Goal: Transaction & Acquisition: Purchase product/service

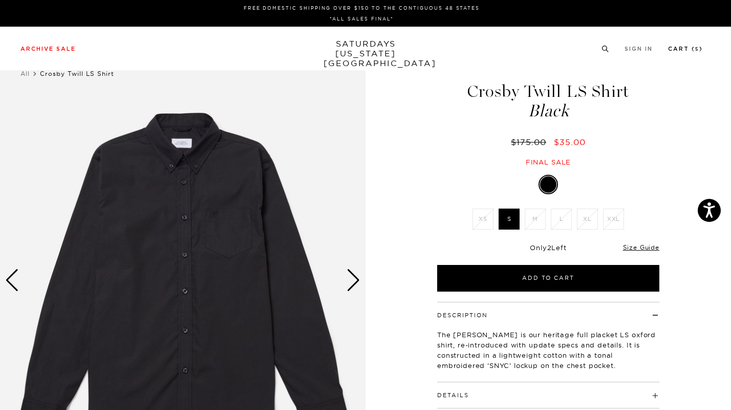
click at [689, 52] on link "Cart ( 5 )" at bounding box center [685, 49] width 35 height 6
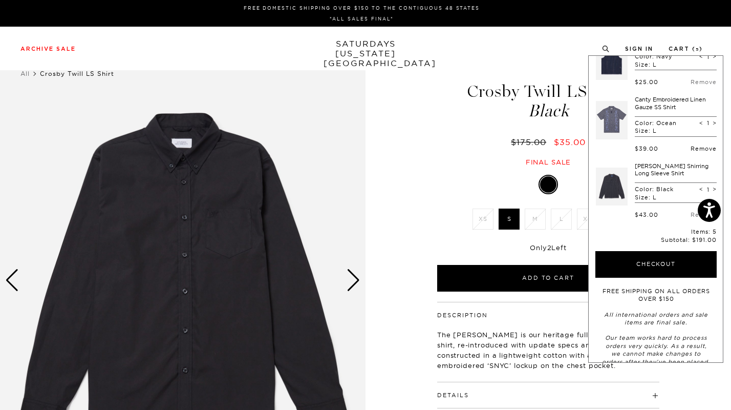
scroll to position [156, 0]
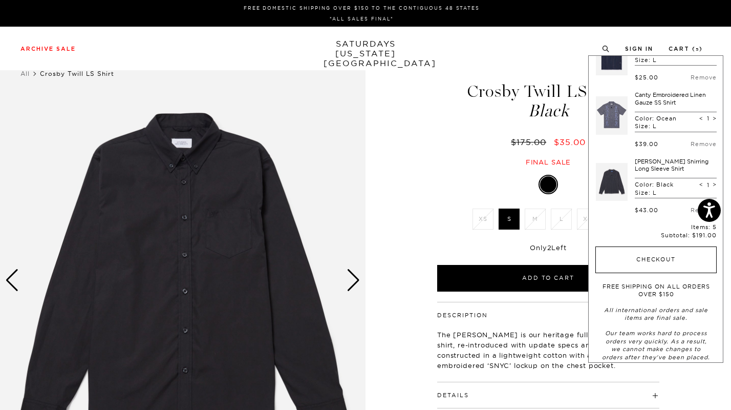
click at [670, 264] on button "Checkout" at bounding box center [656, 259] width 121 height 27
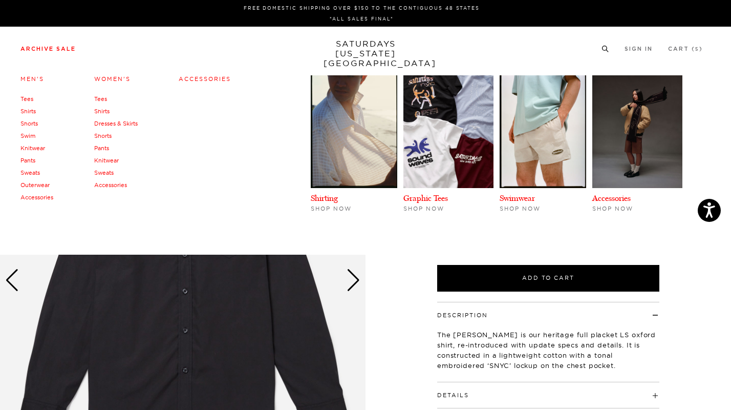
click at [25, 109] on link "Shirts" at bounding box center [27, 111] width 15 height 7
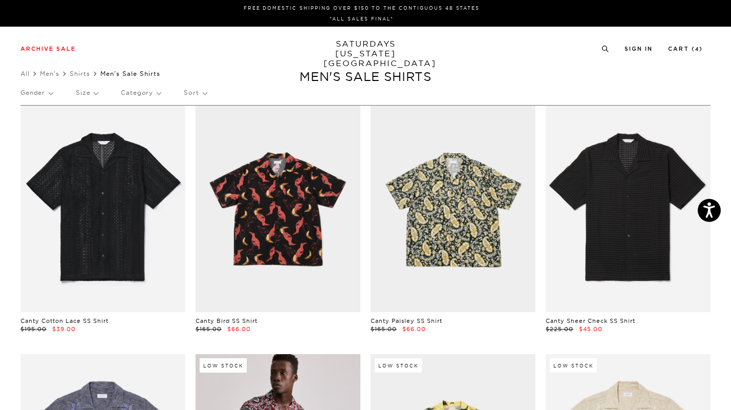
click at [89, 90] on p "Size" at bounding box center [87, 93] width 22 height 24
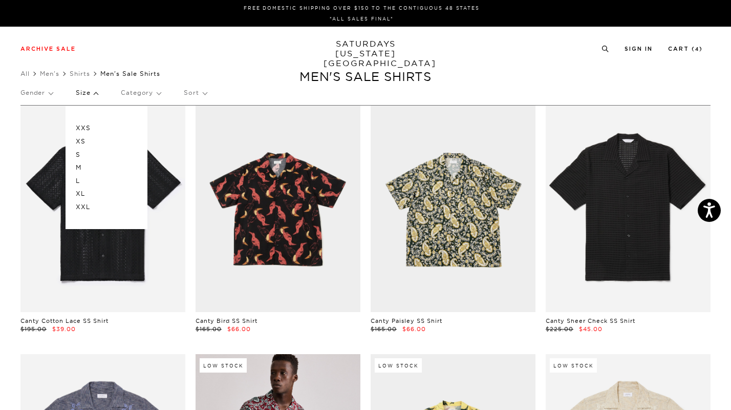
click at [79, 175] on p "L" at bounding box center [106, 180] width 61 height 13
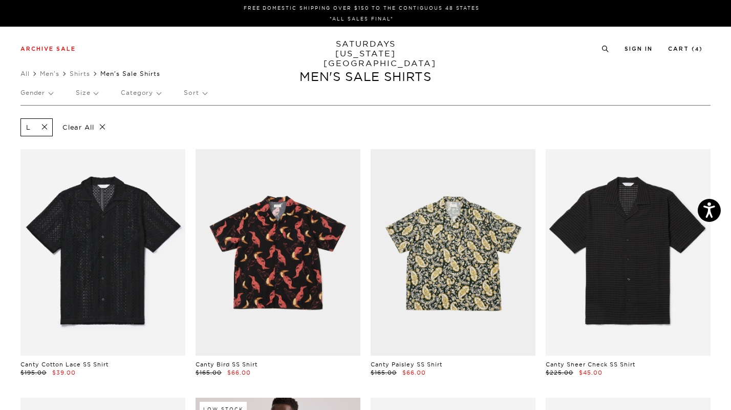
click at [188, 90] on p "Sort" at bounding box center [195, 93] width 23 height 24
click at [200, 143] on p "Price (Highest-lowest)" at bounding box center [223, 141] width 78 height 13
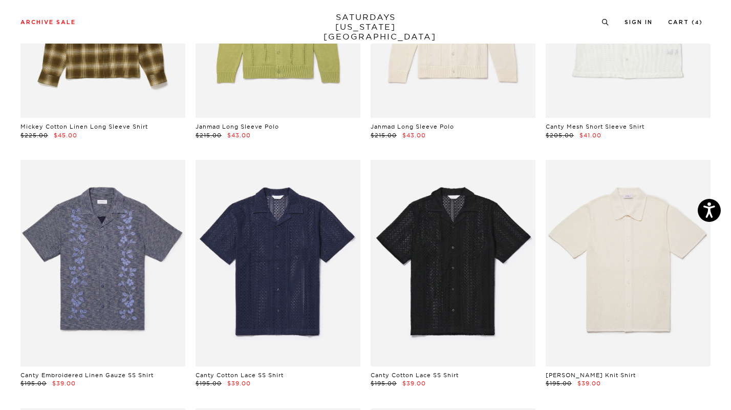
scroll to position [492, 0]
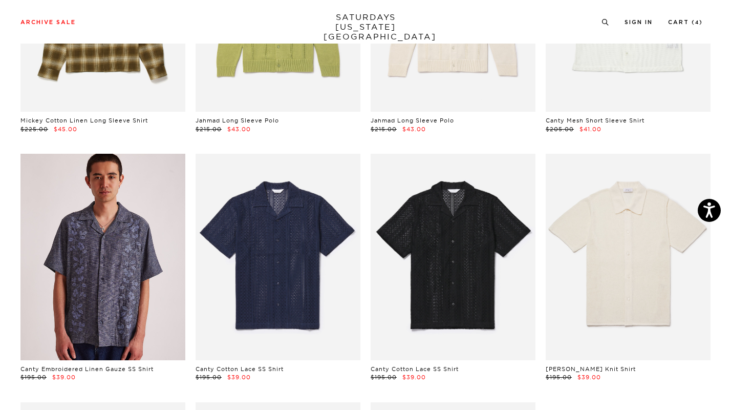
click at [120, 299] on link at bounding box center [102, 257] width 165 height 206
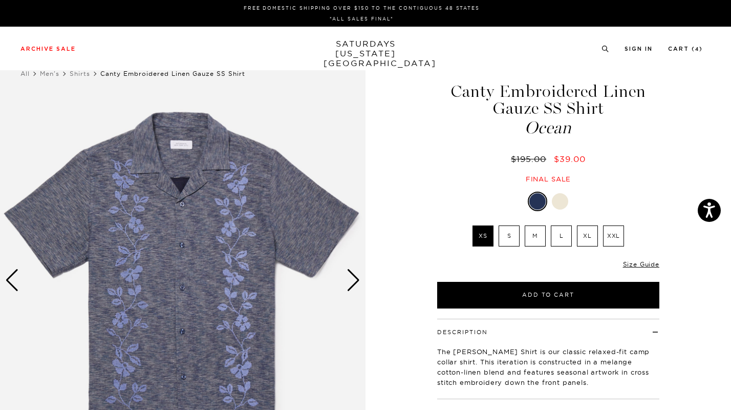
click at [192, 189] on img at bounding box center [183, 280] width 366 height 457
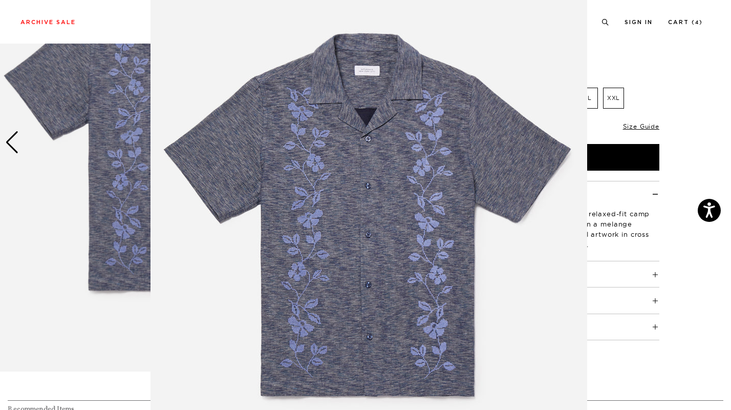
scroll to position [37, 0]
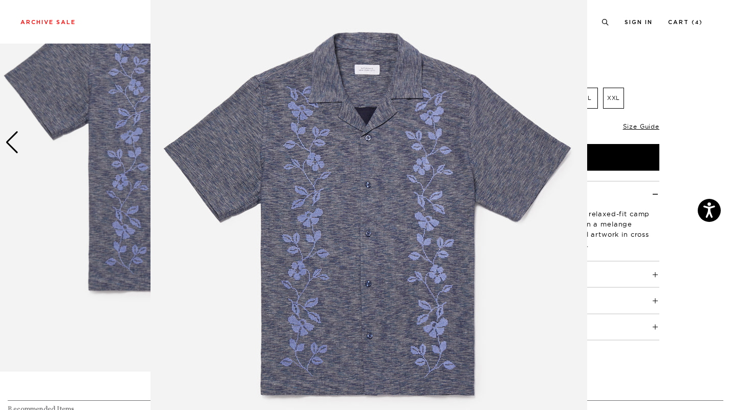
click at [444, 146] on img at bounding box center [369, 225] width 437 height 524
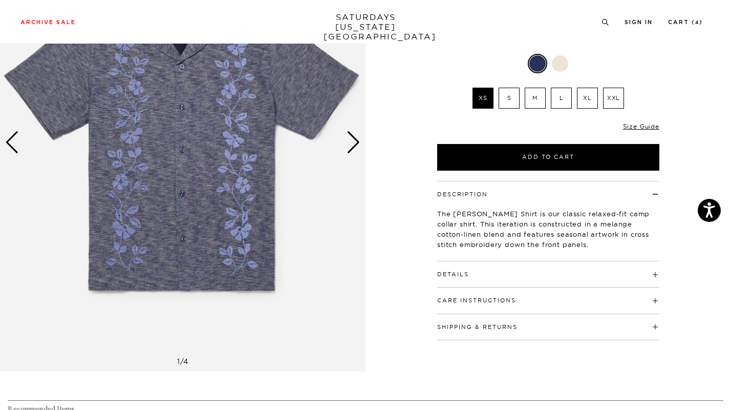
click at [349, 141] on div "Next slide" at bounding box center [354, 142] width 14 height 23
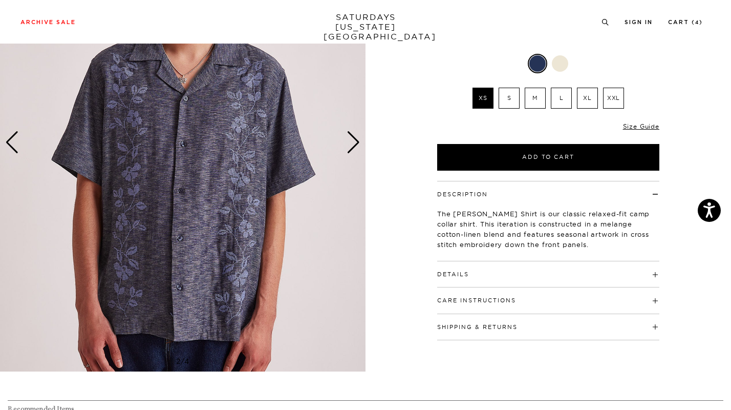
click at [350, 141] on div "Next slide" at bounding box center [354, 142] width 14 height 23
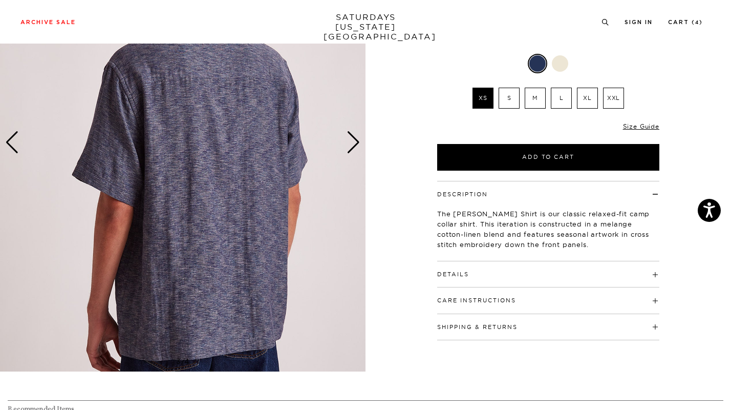
click at [350, 141] on div "Next slide" at bounding box center [354, 142] width 14 height 23
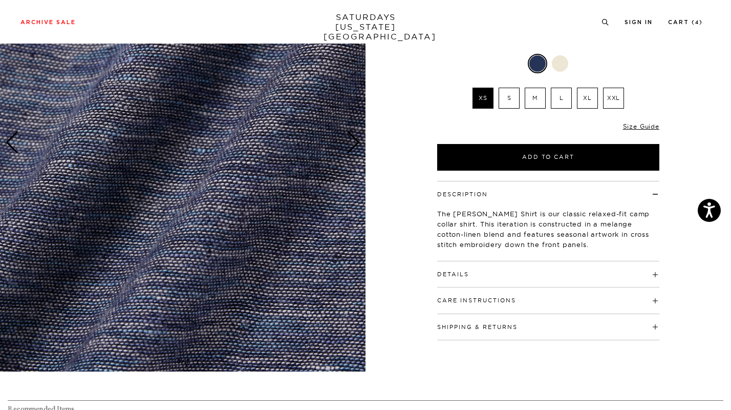
click at [350, 141] on div "Next slide" at bounding box center [354, 142] width 14 height 23
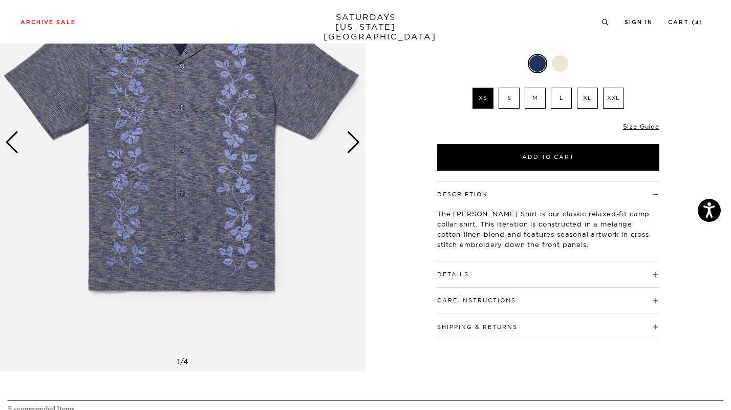
click at [350, 141] on div "Next slide" at bounding box center [354, 142] width 14 height 23
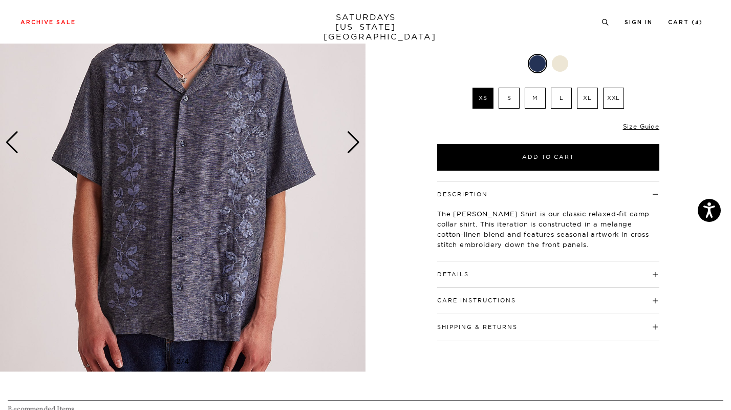
click at [350, 141] on div "Next slide" at bounding box center [354, 142] width 14 height 23
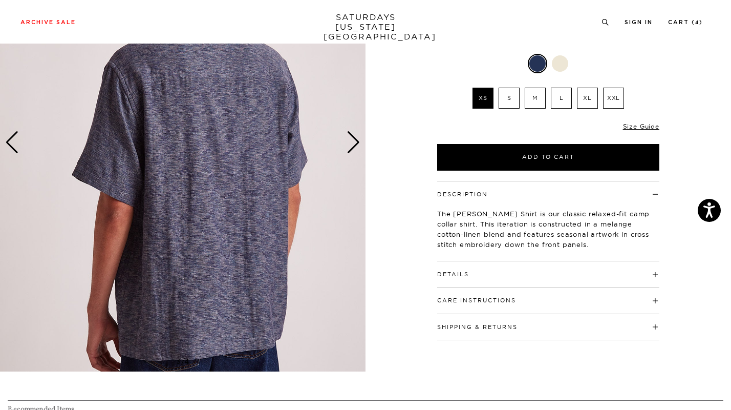
click at [350, 141] on div "Next slide" at bounding box center [354, 142] width 14 height 23
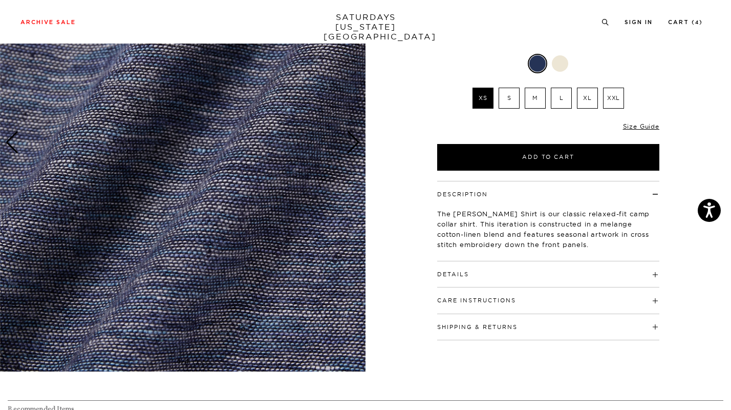
click at [318, 149] on img at bounding box center [183, 142] width 366 height 457
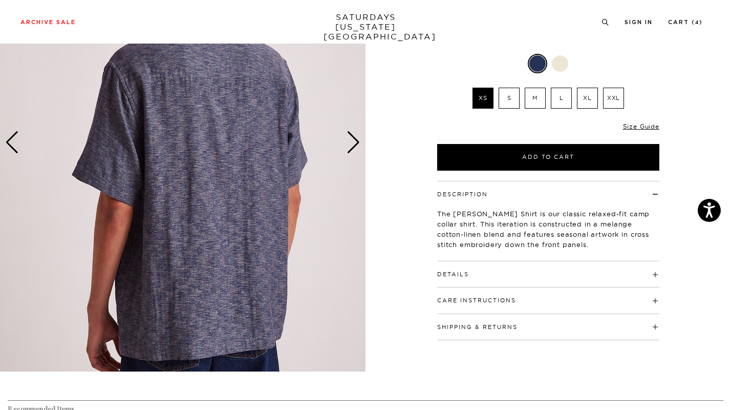
click at [447, 268] on h4 "Details" at bounding box center [548, 269] width 222 height 17
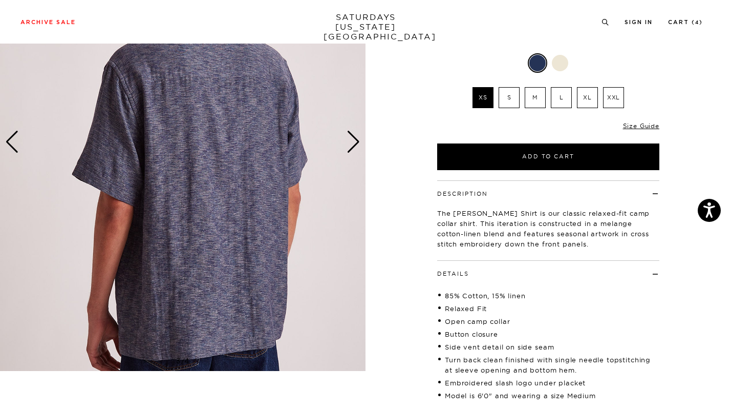
scroll to position [138, 2]
click at [11, 140] on div "Previous slide" at bounding box center [12, 142] width 14 height 23
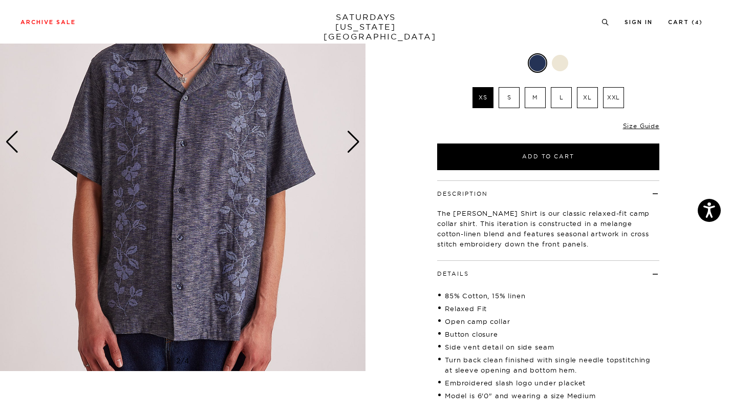
click at [11, 140] on div "Previous slide" at bounding box center [12, 142] width 14 height 23
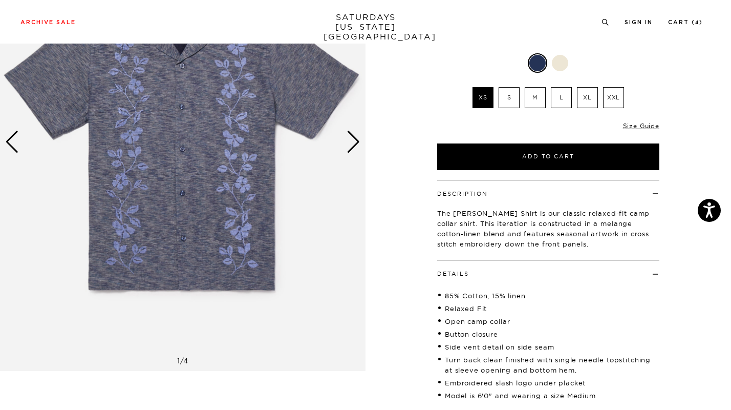
click at [11, 140] on div "Previous slide" at bounding box center [12, 142] width 14 height 23
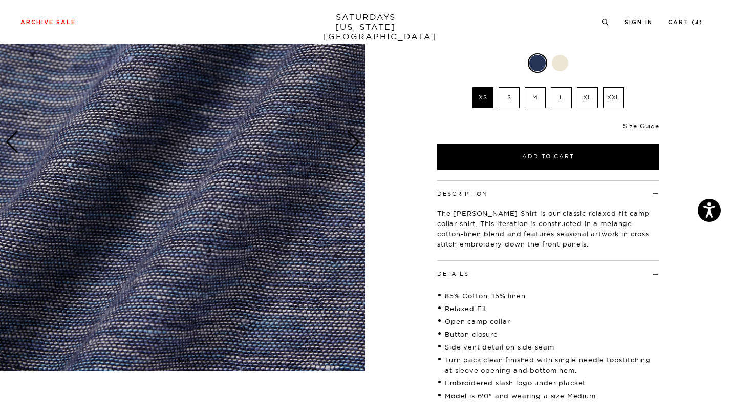
click at [11, 140] on div "Previous slide" at bounding box center [12, 142] width 14 height 23
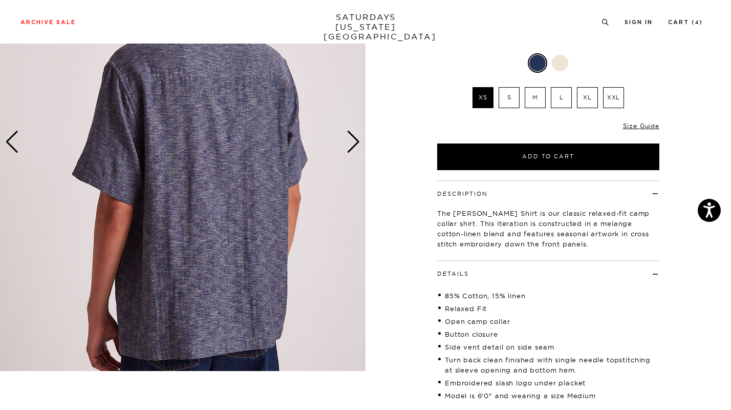
click at [11, 140] on div "Previous slide" at bounding box center [12, 142] width 14 height 23
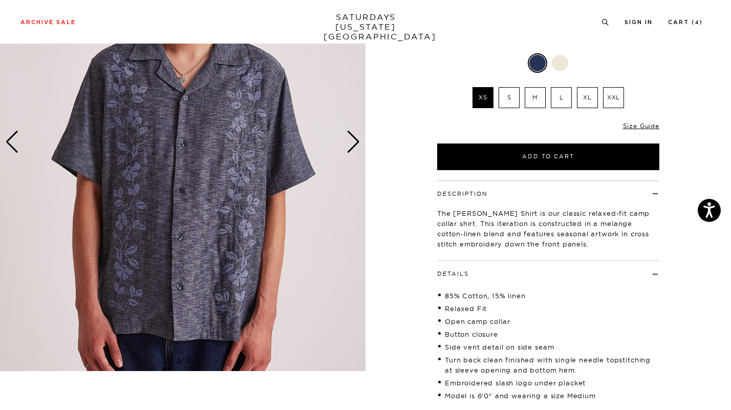
click at [11, 140] on div "Previous slide" at bounding box center [12, 142] width 14 height 23
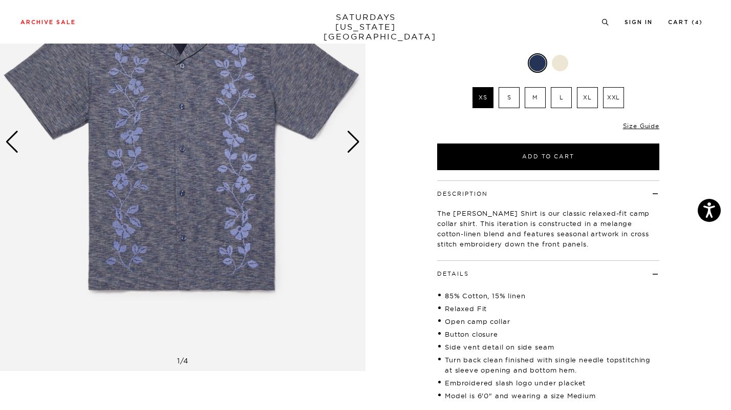
click at [561, 55] on div at bounding box center [560, 63] width 16 height 16
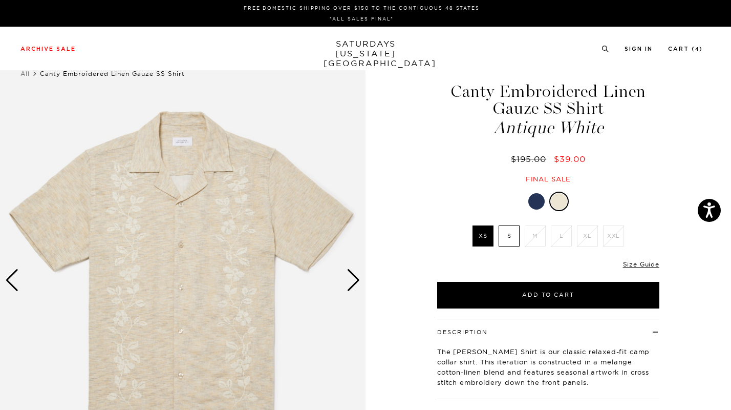
click at [354, 287] on div "Next slide" at bounding box center [354, 280] width 14 height 23
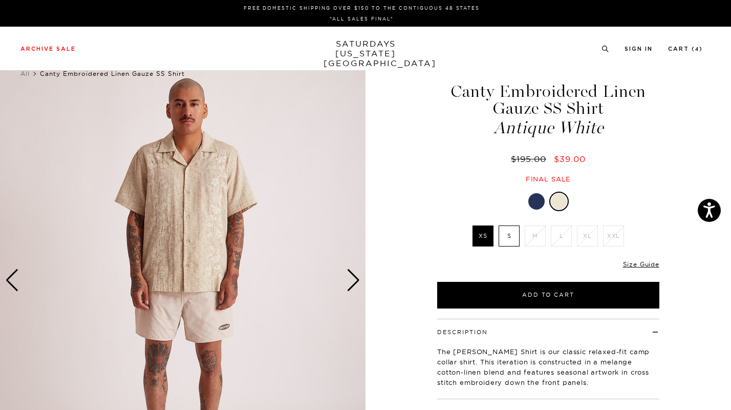
click at [353, 287] on div "Next slide" at bounding box center [354, 280] width 14 height 23
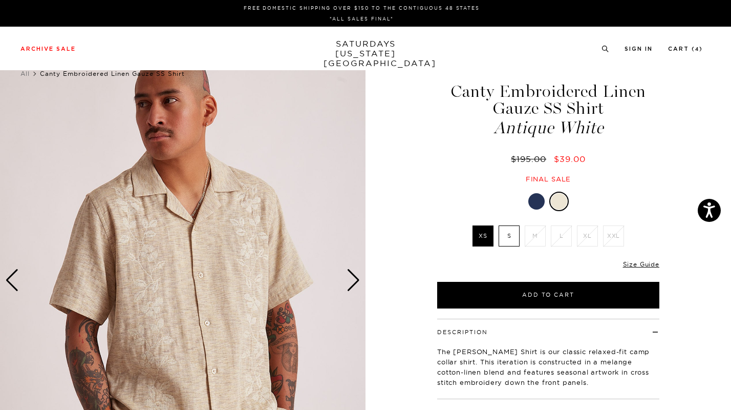
click at [353, 287] on div "Next slide" at bounding box center [354, 280] width 14 height 23
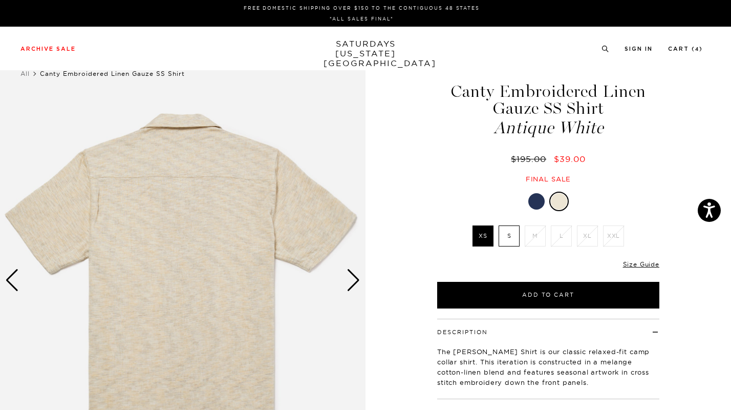
click at [353, 287] on div "Next slide" at bounding box center [354, 280] width 14 height 23
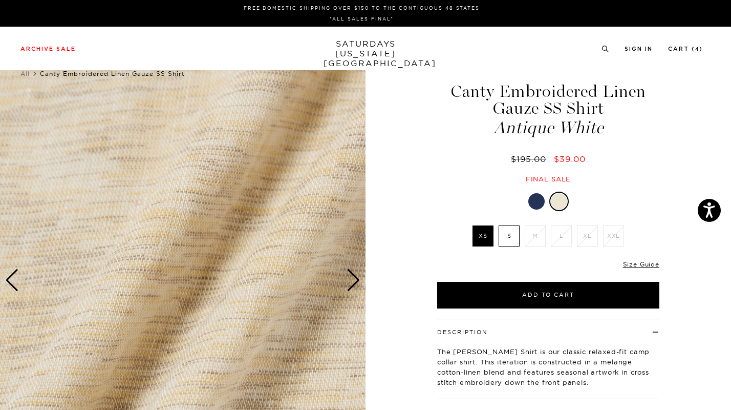
click at [353, 287] on div "Next slide" at bounding box center [354, 280] width 14 height 23
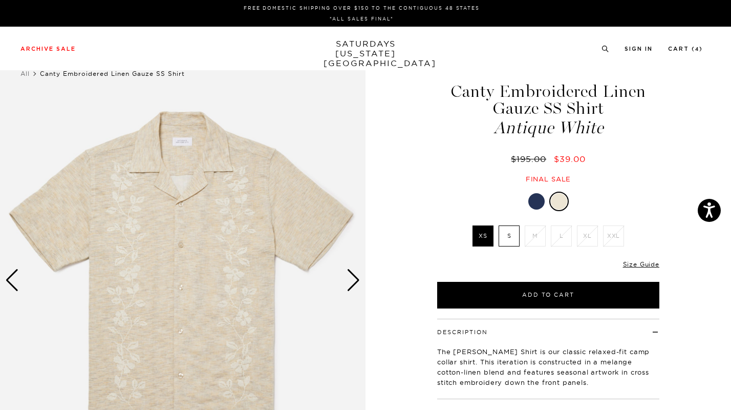
click at [353, 287] on div "Next slide" at bounding box center [354, 280] width 14 height 23
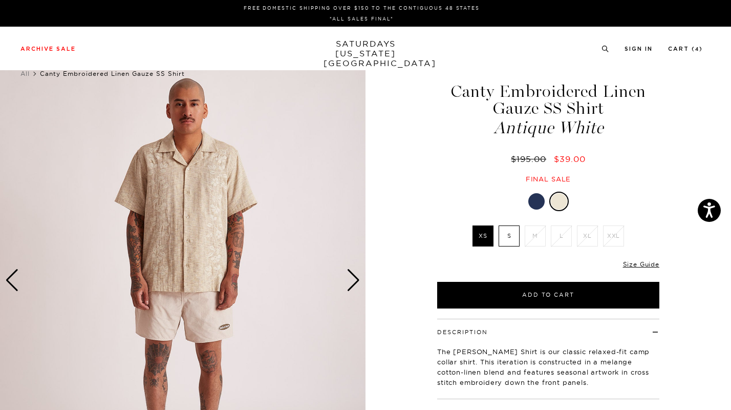
click at [353, 287] on div "Next slide" at bounding box center [354, 280] width 14 height 23
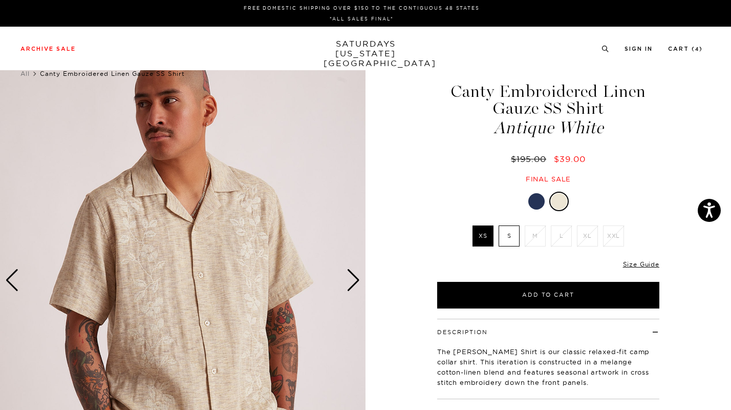
click at [353, 287] on div "Next slide" at bounding box center [354, 280] width 14 height 23
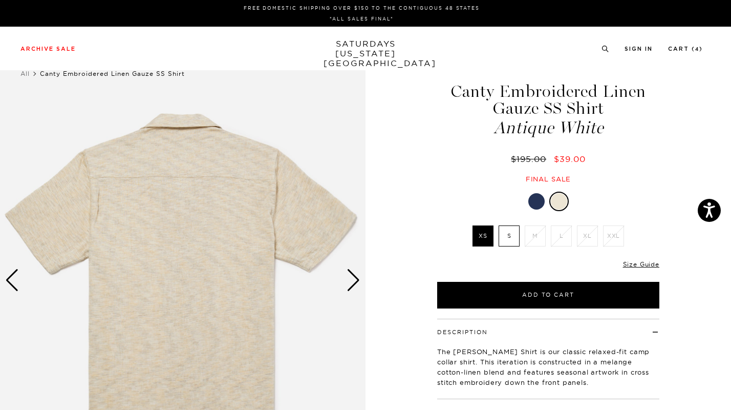
click at [353, 287] on div "Next slide" at bounding box center [354, 280] width 14 height 23
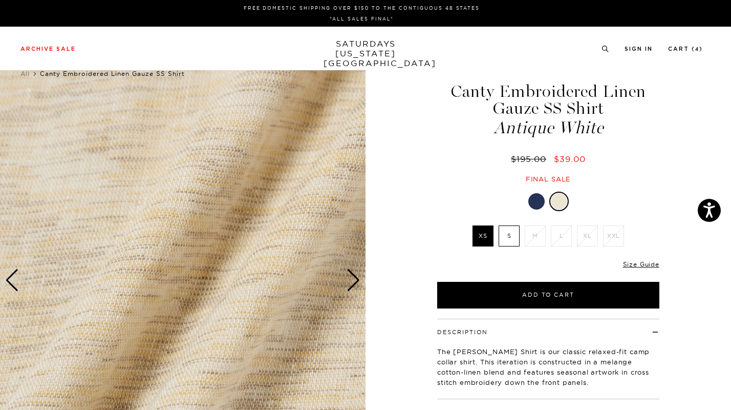
click at [353, 287] on div "Next slide" at bounding box center [354, 280] width 14 height 23
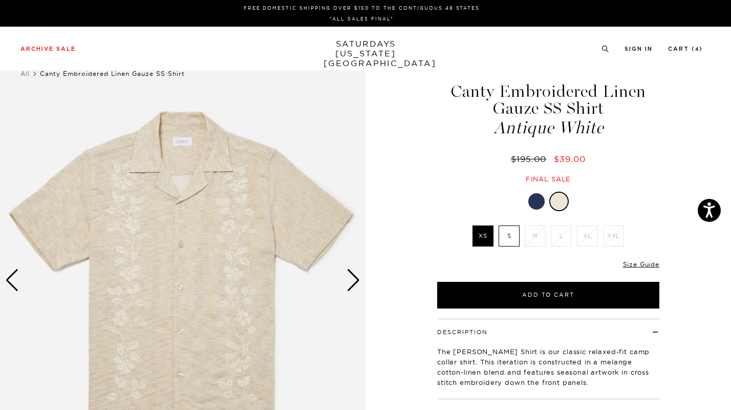
click at [353, 287] on div "Next slide" at bounding box center [354, 280] width 14 height 23
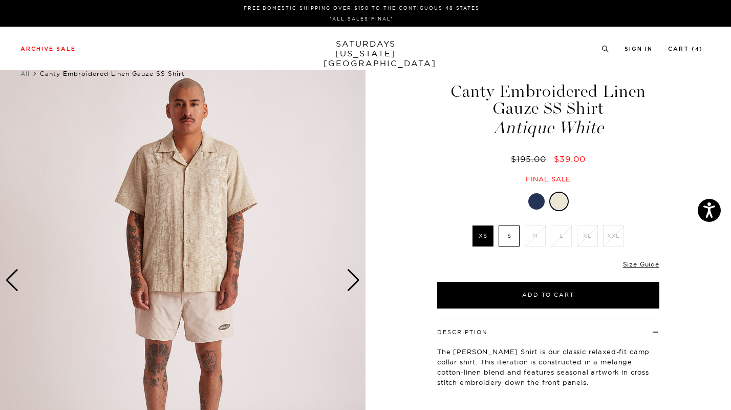
click at [353, 287] on div "Next slide" at bounding box center [354, 280] width 14 height 23
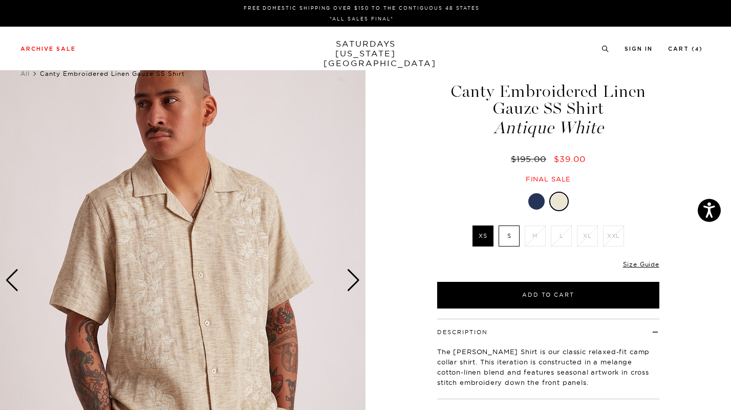
click at [539, 201] on div at bounding box center [537, 201] width 16 height 16
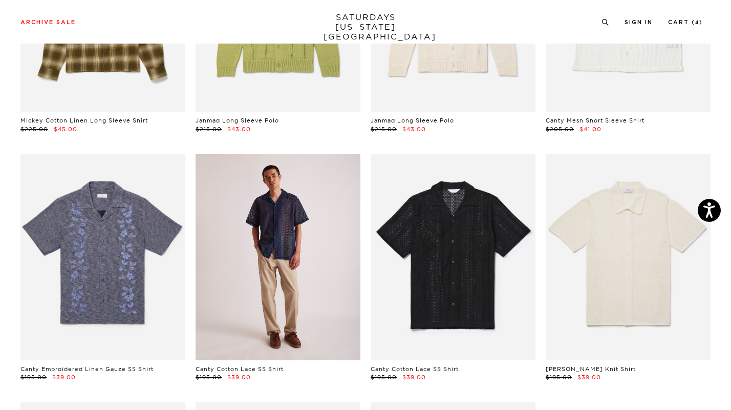
click at [276, 280] on link at bounding box center [278, 257] width 165 height 206
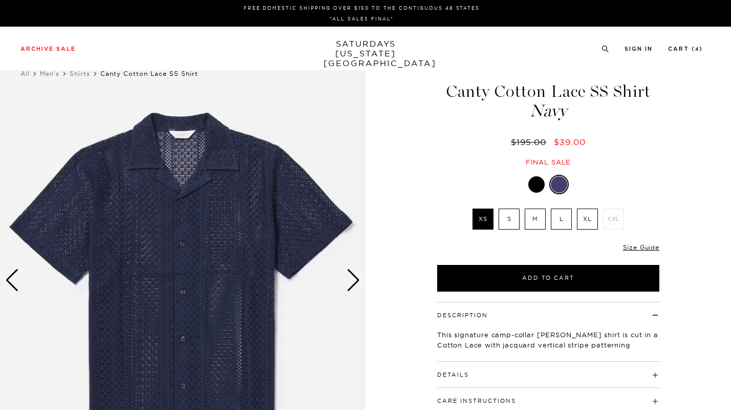
click at [206, 221] on img at bounding box center [183, 280] width 366 height 457
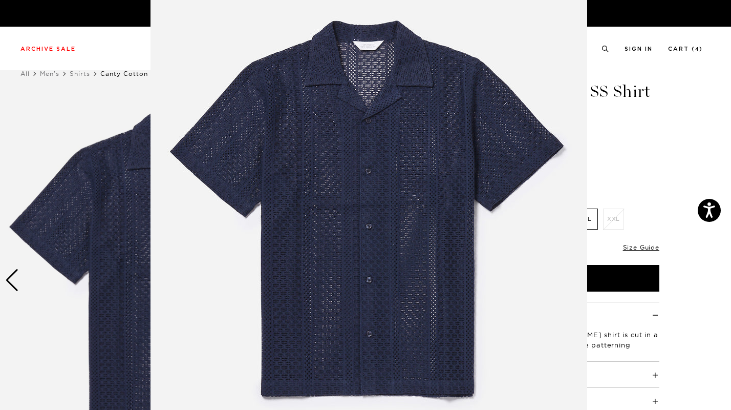
scroll to position [48, 0]
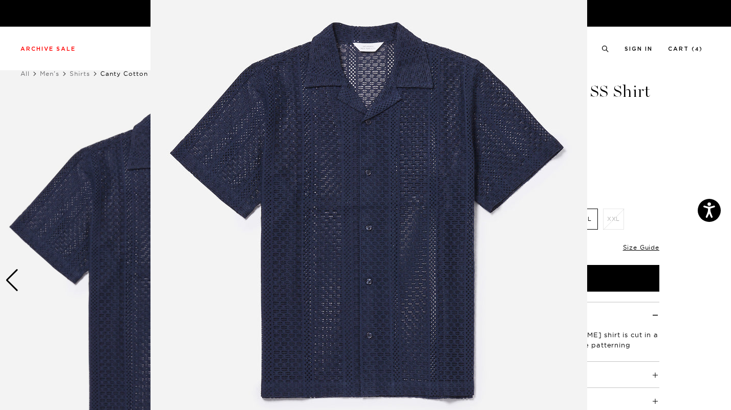
click at [486, 174] on img at bounding box center [369, 214] width 437 height 524
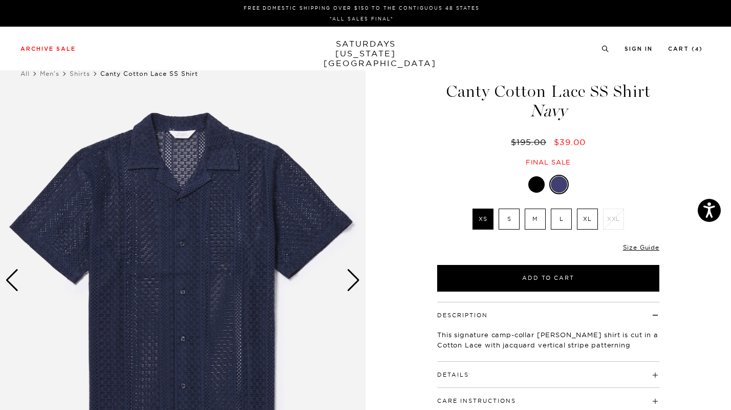
click at [356, 282] on div "Next slide" at bounding box center [354, 280] width 14 height 23
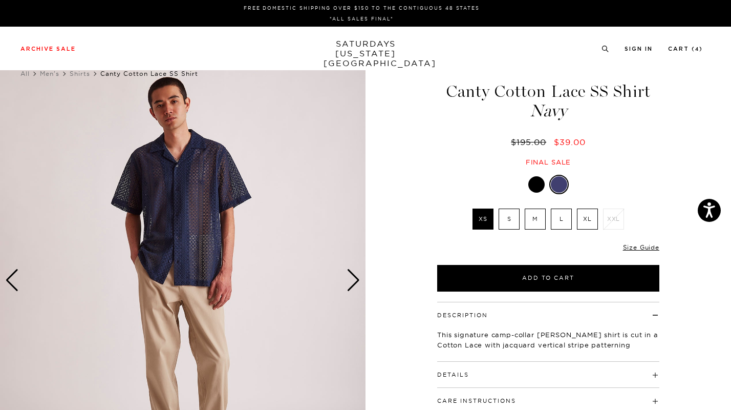
click at [356, 282] on div "Next slide" at bounding box center [354, 280] width 14 height 23
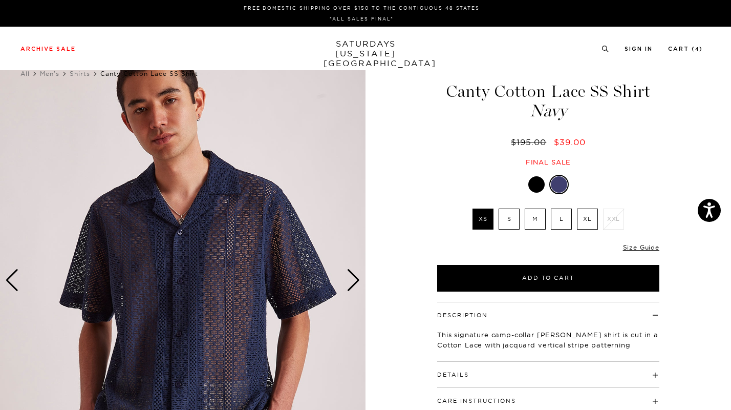
click at [356, 282] on div "Next slide" at bounding box center [354, 280] width 14 height 23
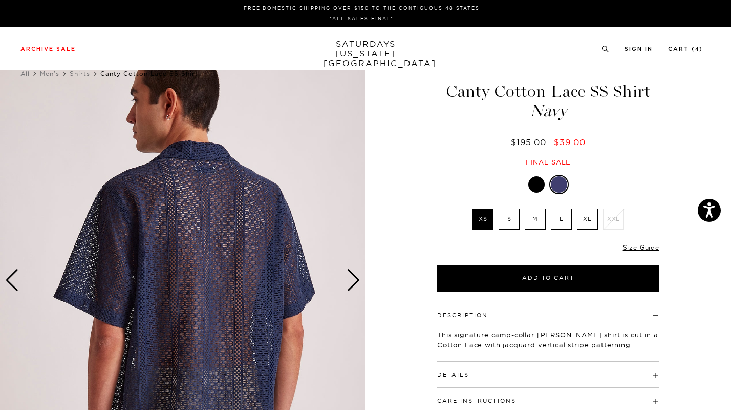
click at [356, 282] on div "Next slide" at bounding box center [354, 280] width 14 height 23
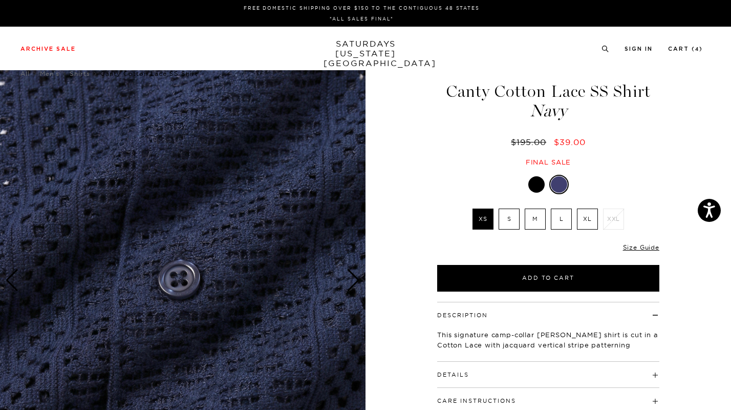
click at [356, 282] on div "Next slide" at bounding box center [354, 280] width 14 height 23
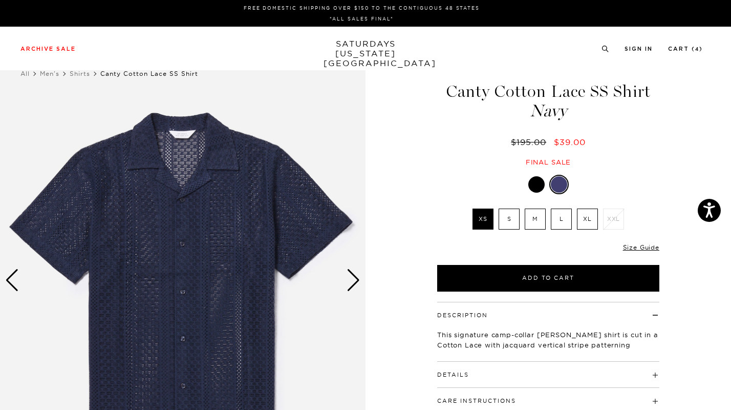
click at [356, 282] on div "Next slide" at bounding box center [354, 280] width 14 height 23
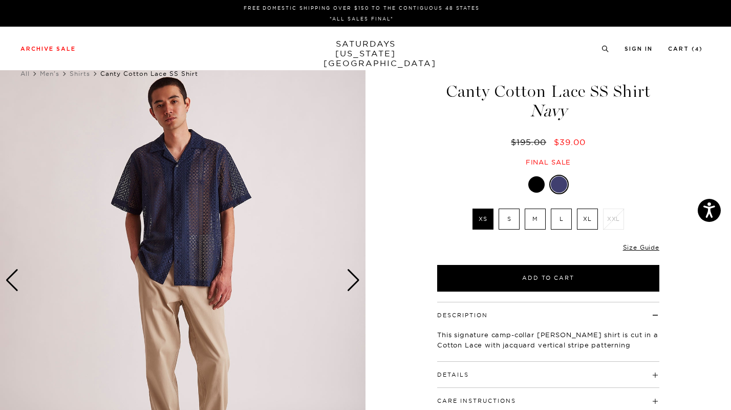
click at [356, 282] on div "Next slide" at bounding box center [354, 280] width 14 height 23
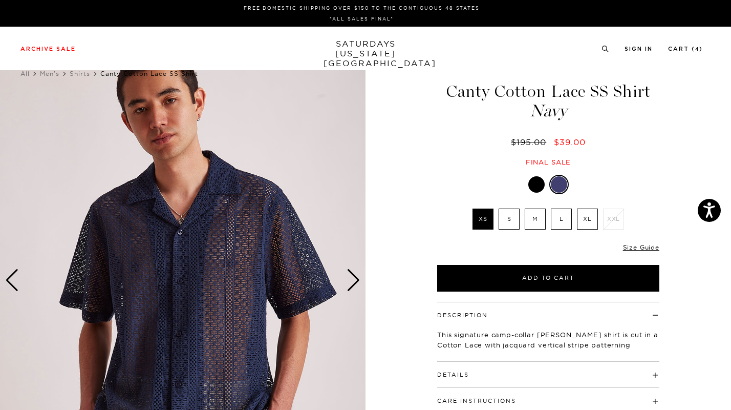
click at [239, 277] on img at bounding box center [183, 280] width 366 height 457
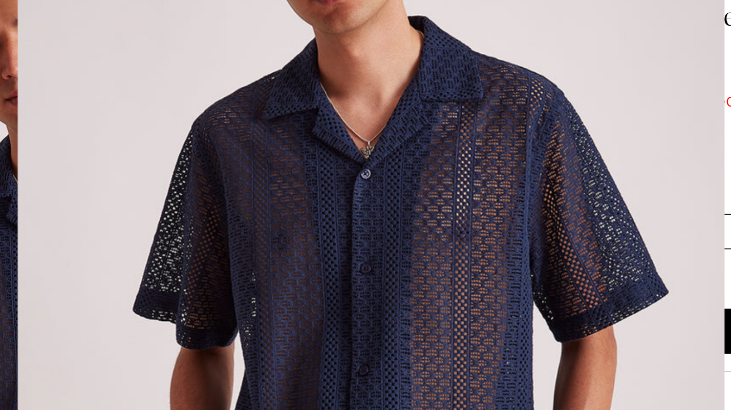
scroll to position [22, 0]
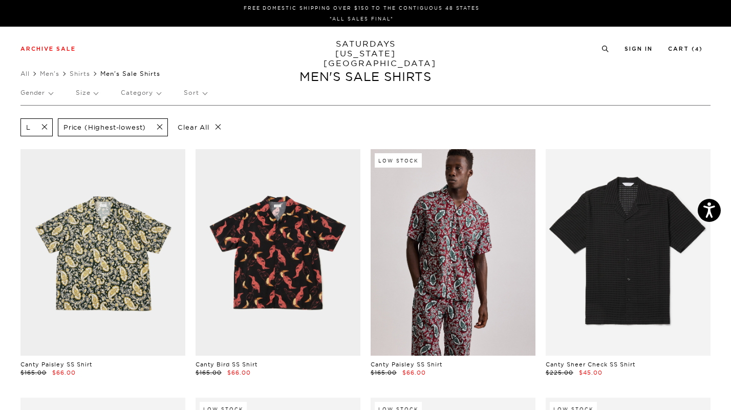
click at [130, 94] on p "Category" at bounding box center [141, 93] width 40 height 24
click at [138, 128] on p "Knitwear" at bounding box center [151, 127] width 61 height 13
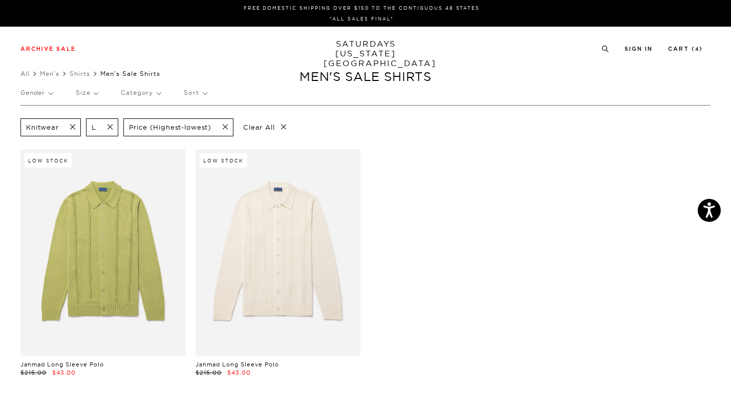
click at [86, 91] on p "Size" at bounding box center [87, 93] width 22 height 24
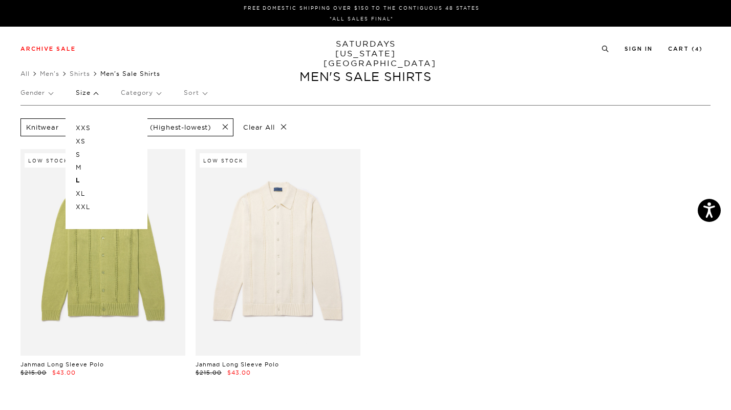
click at [79, 195] on p "XL" at bounding box center [106, 193] width 61 height 13
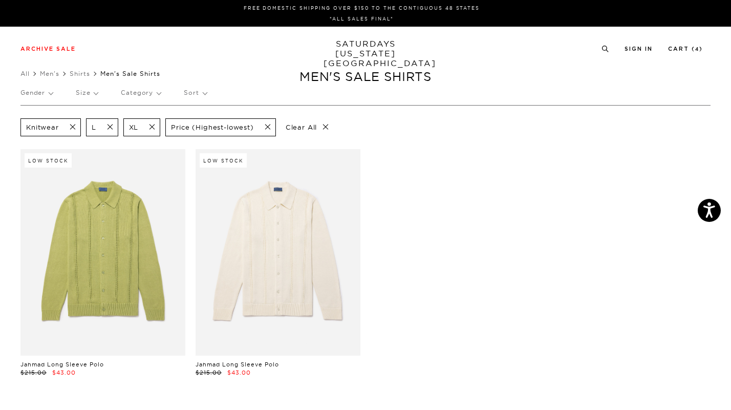
click at [144, 94] on p "Category" at bounding box center [141, 93] width 40 height 24
click at [136, 154] on p "Shirts" at bounding box center [151, 154] width 61 height 13
click at [76, 124] on span at bounding box center [70, 127] width 22 height 10
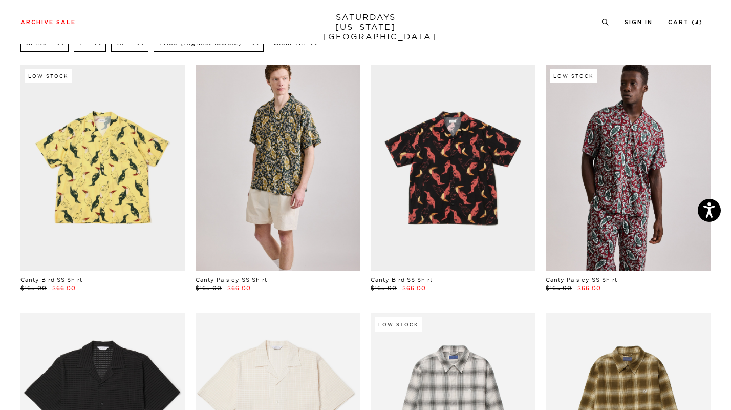
scroll to position [86, 0]
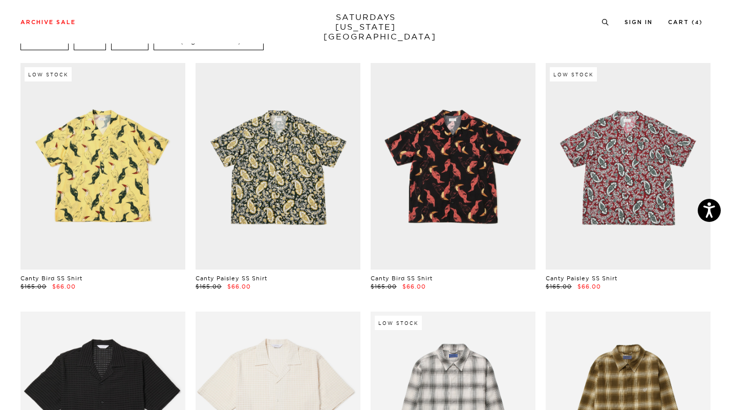
click at [631, 110] on link at bounding box center [628, 166] width 165 height 206
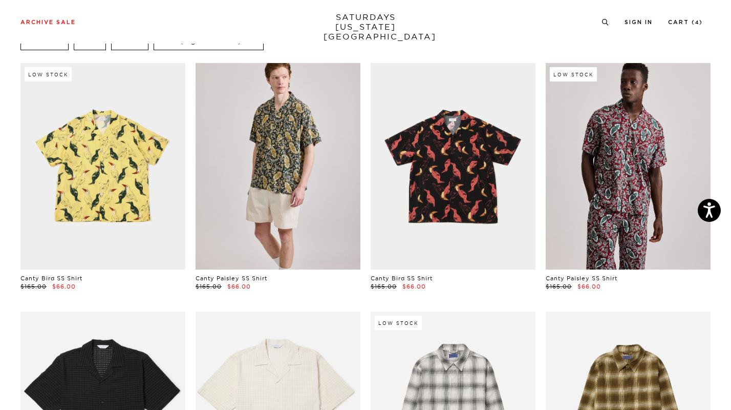
click at [284, 195] on link at bounding box center [278, 166] width 165 height 206
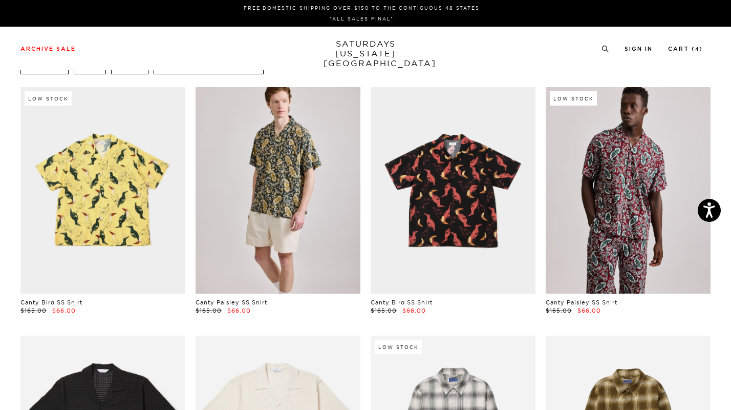
scroll to position [0, 0]
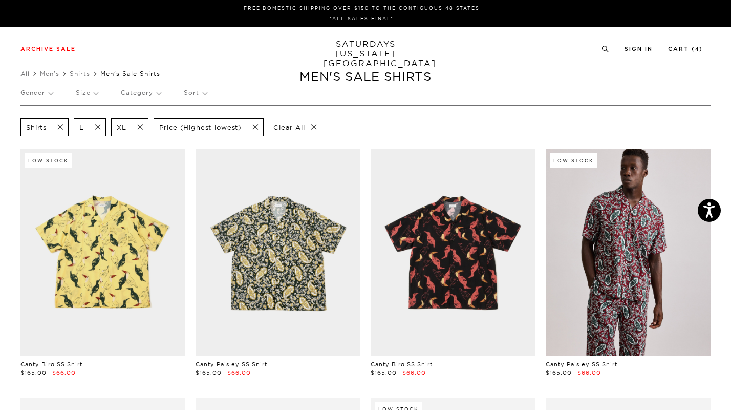
click at [64, 128] on span at bounding box center [58, 127] width 22 height 10
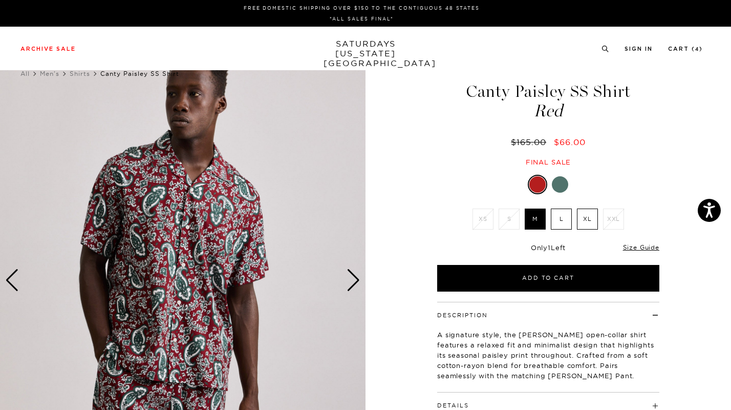
click at [224, 262] on img at bounding box center [183, 280] width 366 height 457
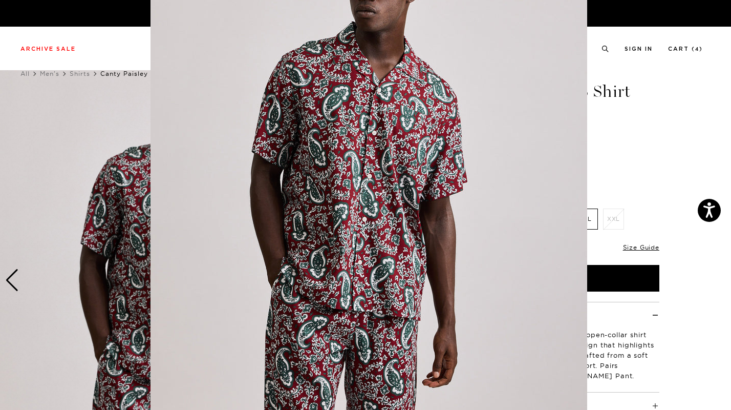
scroll to position [68, 0]
click at [122, 256] on figure at bounding box center [365, 205] width 731 height 410
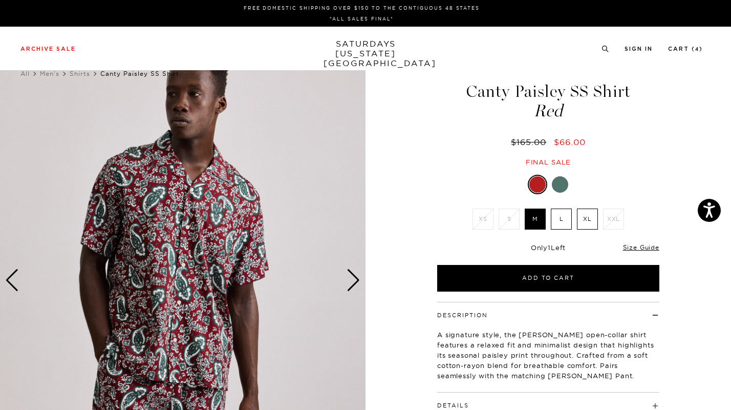
scroll to position [0, 0]
click at [354, 277] on div "Next slide" at bounding box center [354, 280] width 14 height 23
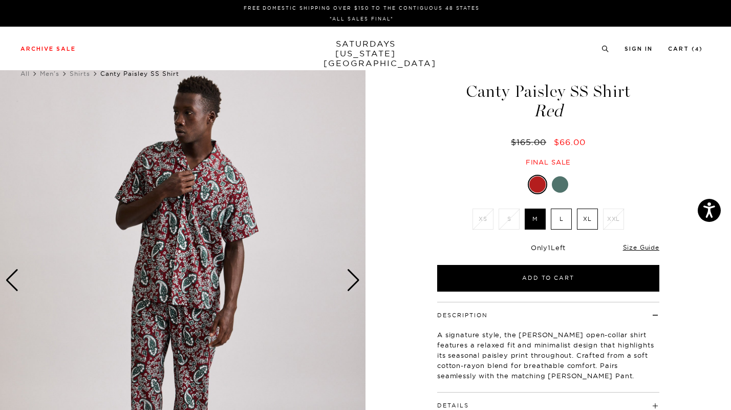
click at [354, 277] on div "Next slide" at bounding box center [354, 280] width 14 height 23
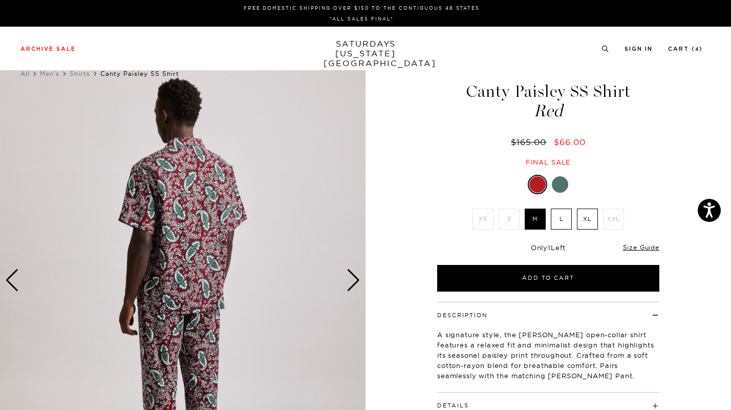
click at [354, 277] on div "Next slide" at bounding box center [354, 280] width 14 height 23
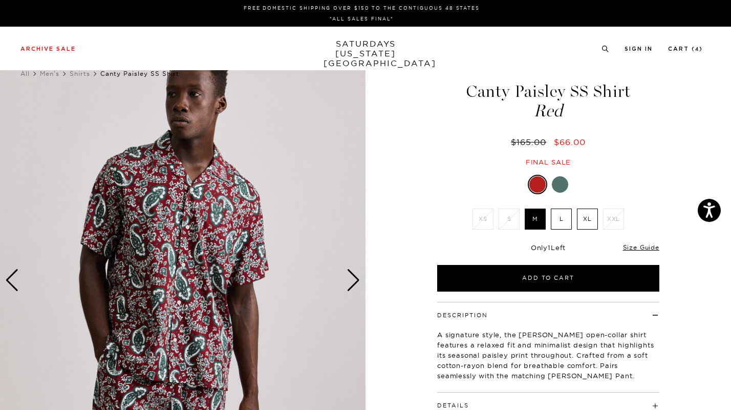
click at [354, 277] on div "Next slide" at bounding box center [354, 280] width 14 height 23
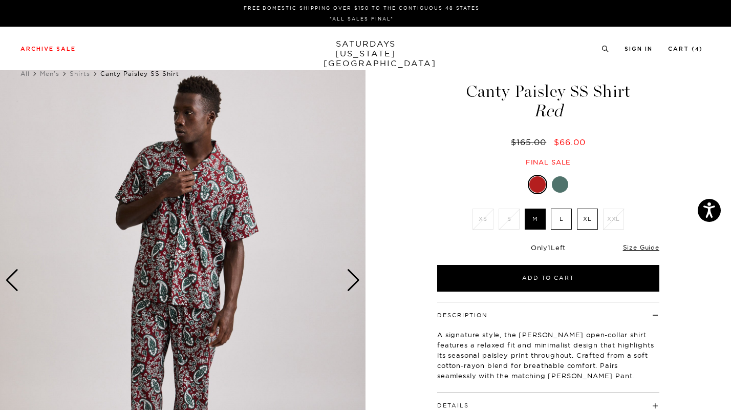
click at [354, 277] on div "Next slide" at bounding box center [354, 280] width 14 height 23
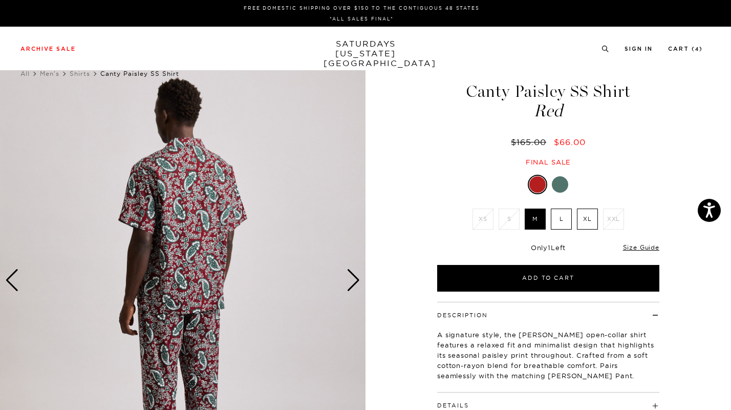
click at [354, 277] on div "Next slide" at bounding box center [354, 280] width 14 height 23
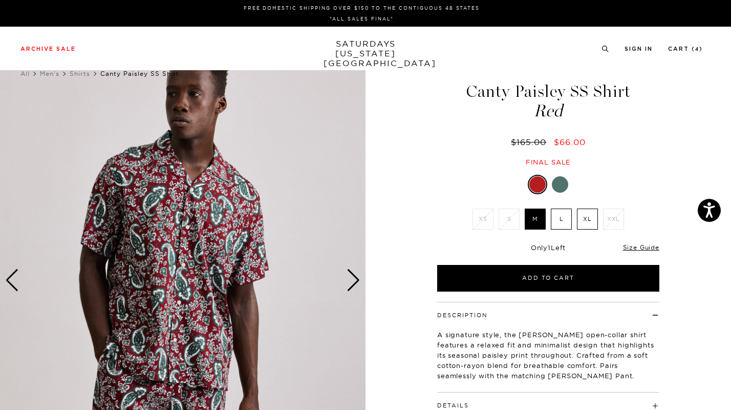
click at [562, 186] on div at bounding box center [560, 184] width 16 height 16
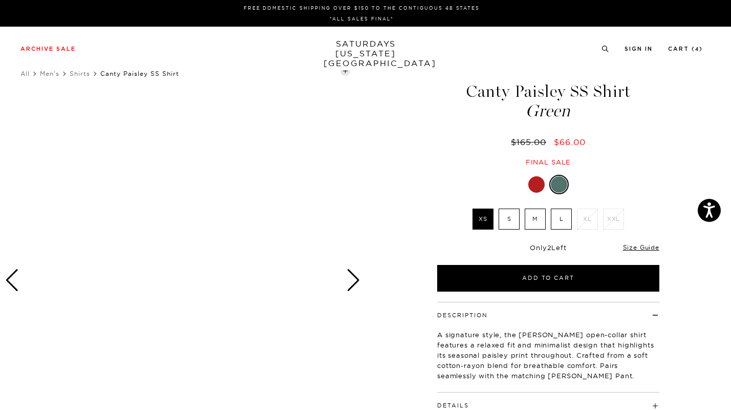
click at [355, 285] on div "Next slide" at bounding box center [354, 280] width 14 height 23
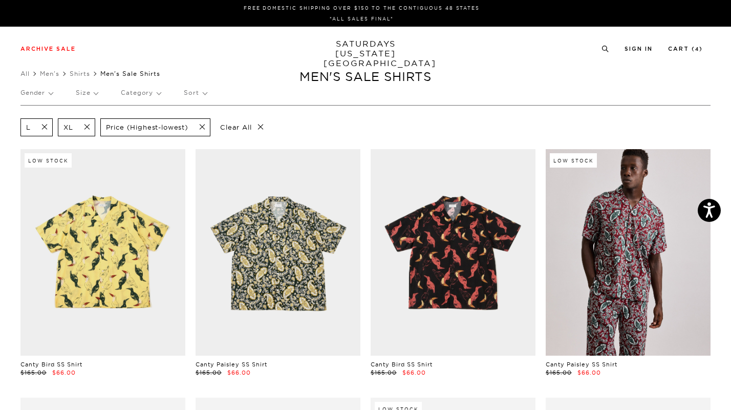
click at [137, 96] on p "Category" at bounding box center [141, 93] width 40 height 24
click at [152, 96] on p "Category" at bounding box center [141, 93] width 40 height 24
click at [136, 129] on p "Knitwear" at bounding box center [151, 127] width 61 height 13
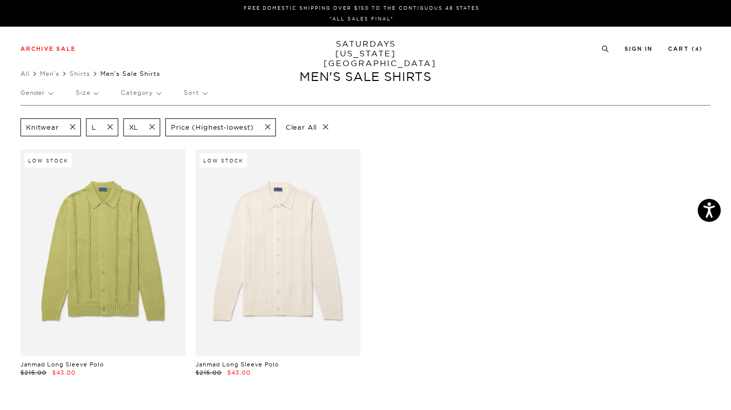
click at [147, 93] on p "Category" at bounding box center [141, 93] width 40 height 24
click at [148, 139] on p "Outerwear" at bounding box center [151, 141] width 61 height 13
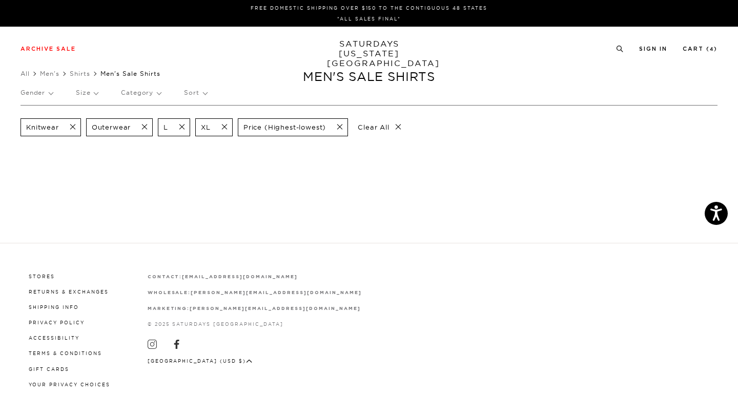
click at [141, 125] on span at bounding box center [142, 127] width 22 height 10
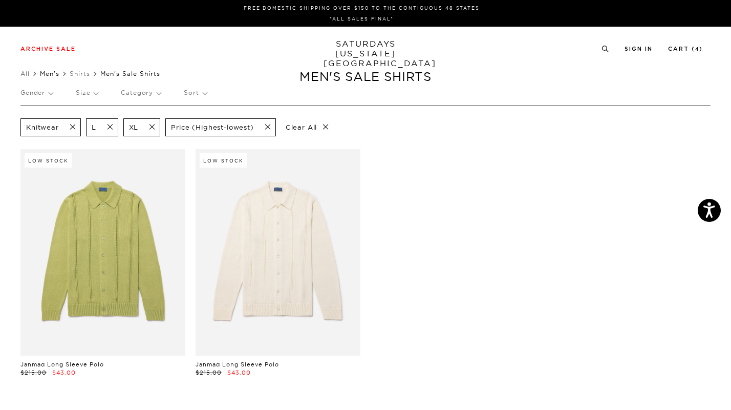
click at [56, 75] on link "Men's" at bounding box center [49, 74] width 19 height 8
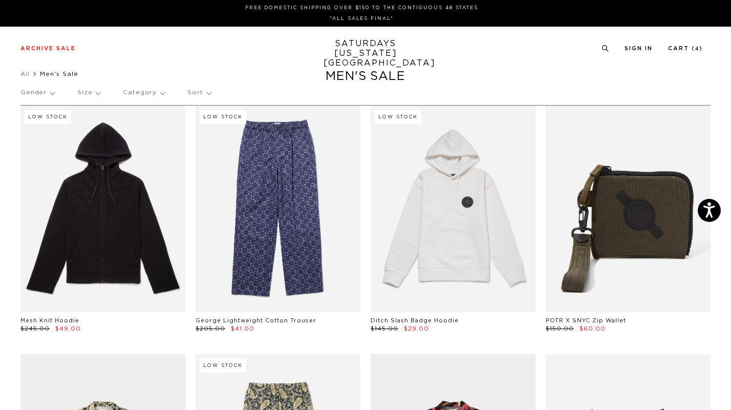
click at [90, 93] on p "Size" at bounding box center [88, 93] width 23 height 24
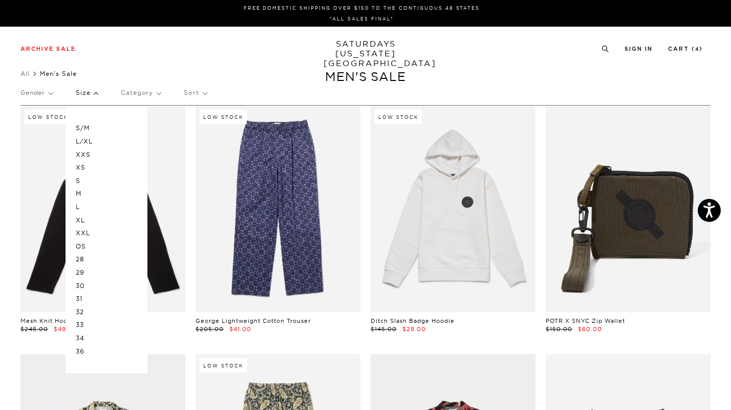
click at [83, 338] on p "34" at bounding box center [106, 337] width 61 height 13
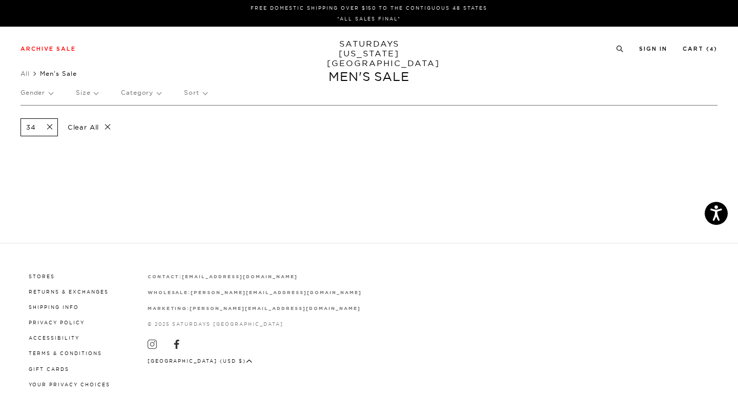
click at [80, 127] on p "Clear All" at bounding box center [89, 127] width 53 height 18
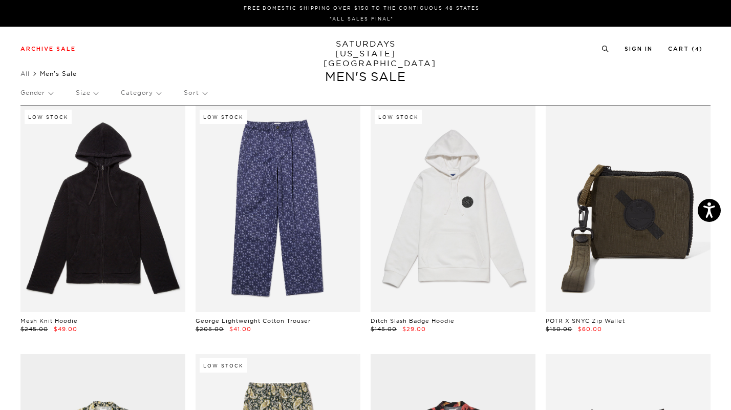
click at [94, 91] on p "Size" at bounding box center [87, 93] width 22 height 24
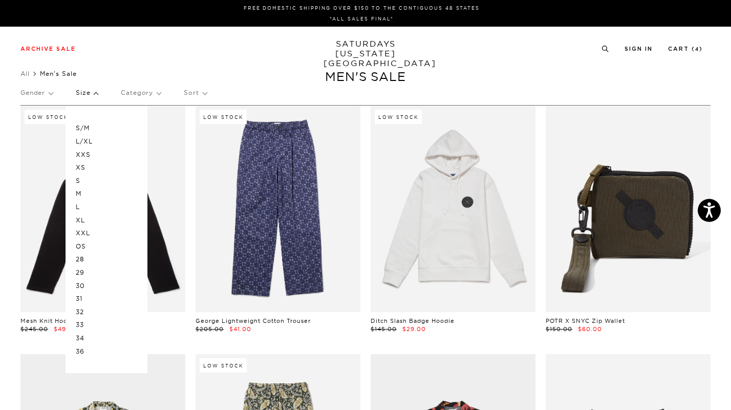
click at [80, 350] on p "36" at bounding box center [106, 351] width 61 height 13
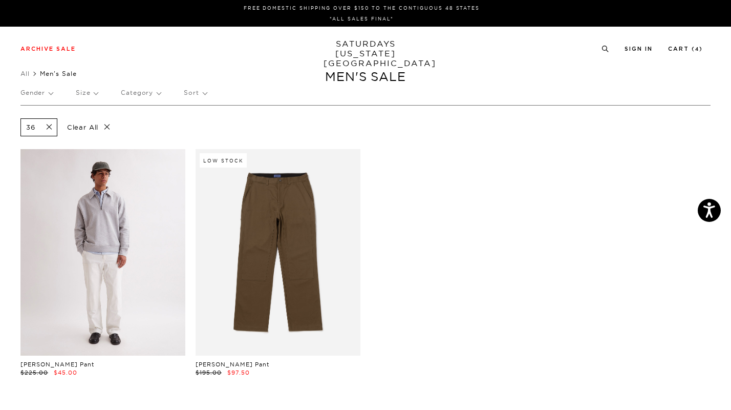
click at [137, 272] on link at bounding box center [102, 252] width 165 height 206
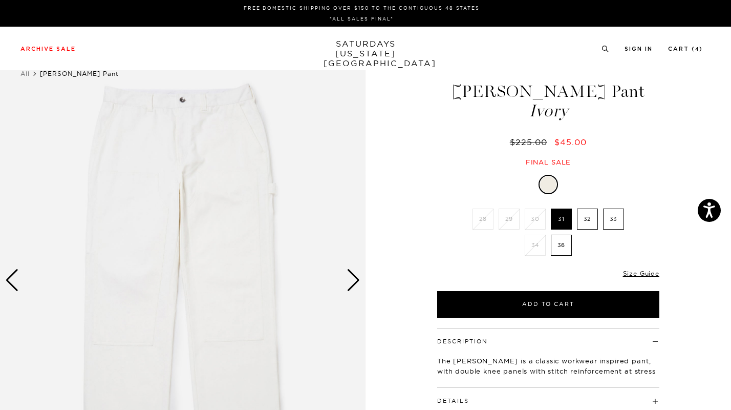
click at [357, 280] on div "Next slide" at bounding box center [354, 280] width 14 height 23
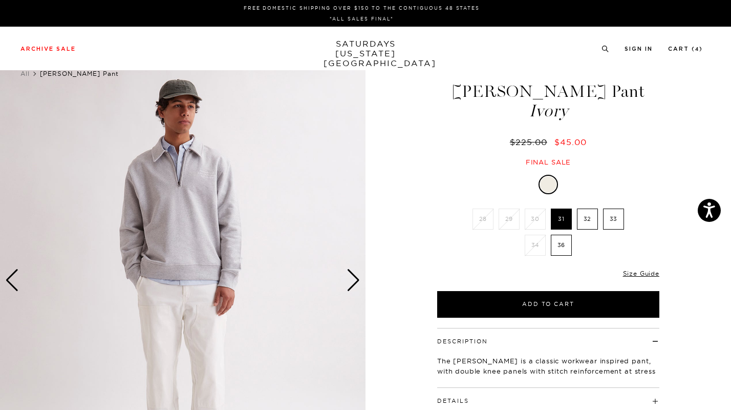
click at [357, 280] on div "Next slide" at bounding box center [354, 280] width 14 height 23
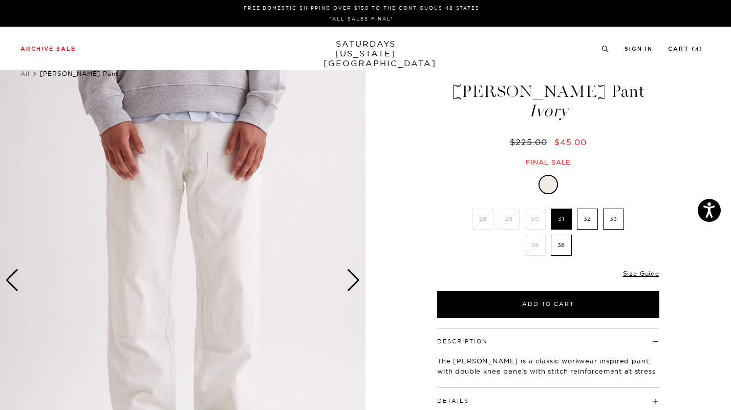
click at [357, 280] on div "Next slide" at bounding box center [354, 280] width 14 height 23
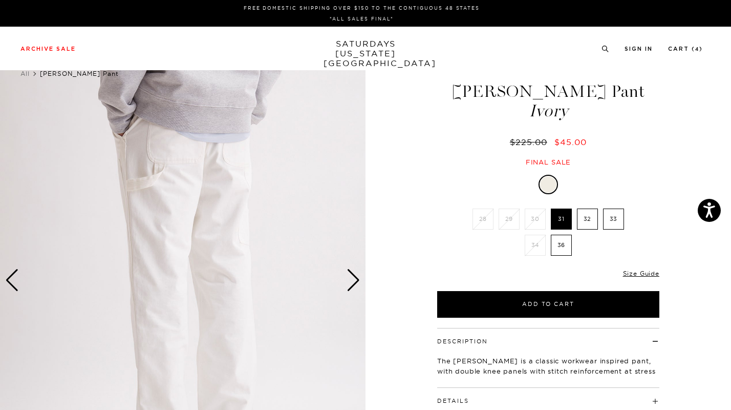
click at [357, 280] on div "Next slide" at bounding box center [354, 280] width 14 height 23
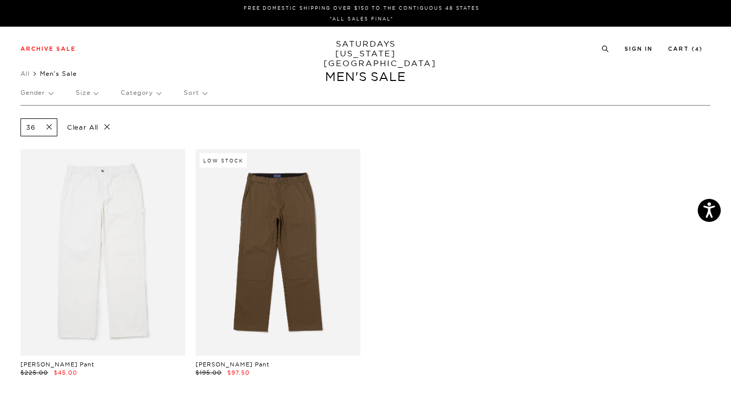
click at [87, 127] on p "Clear All" at bounding box center [88, 127] width 53 height 18
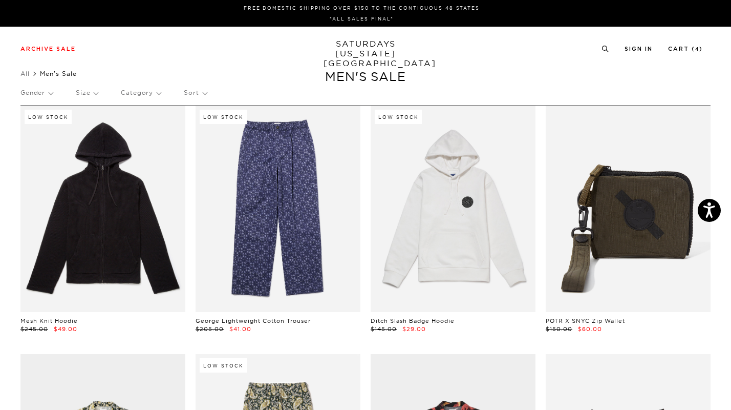
click p "Size"
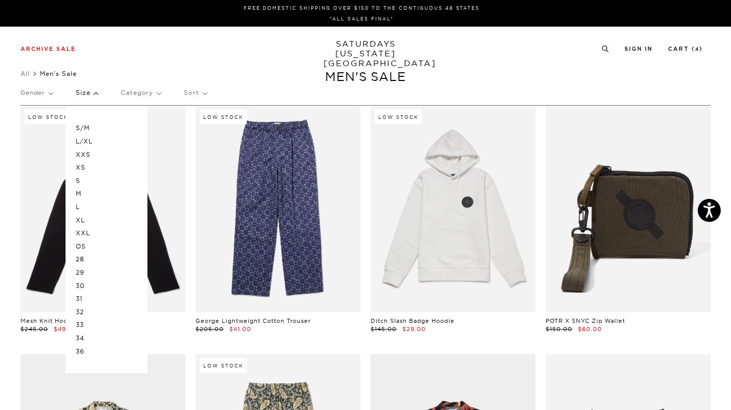
click p "34"
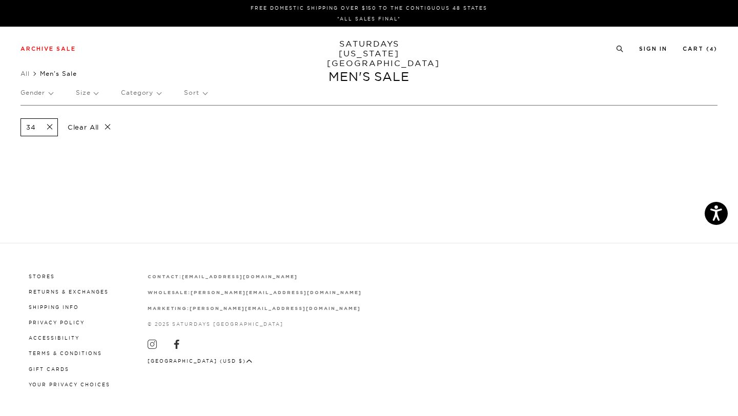
click at [89, 128] on p "Clear All" at bounding box center [89, 127] width 53 height 18
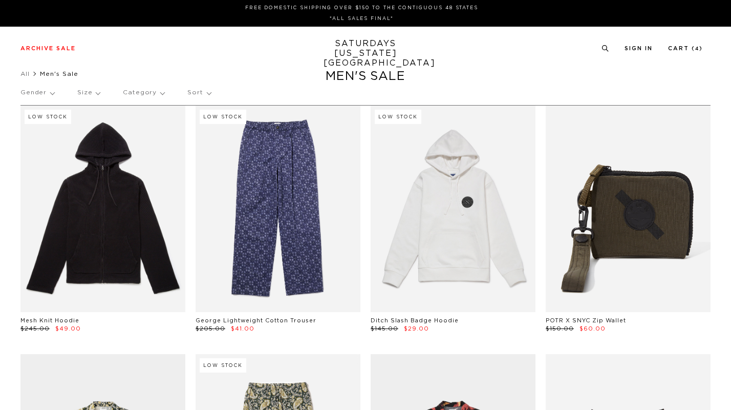
click at [95, 92] on p "Size" at bounding box center [88, 93] width 23 height 24
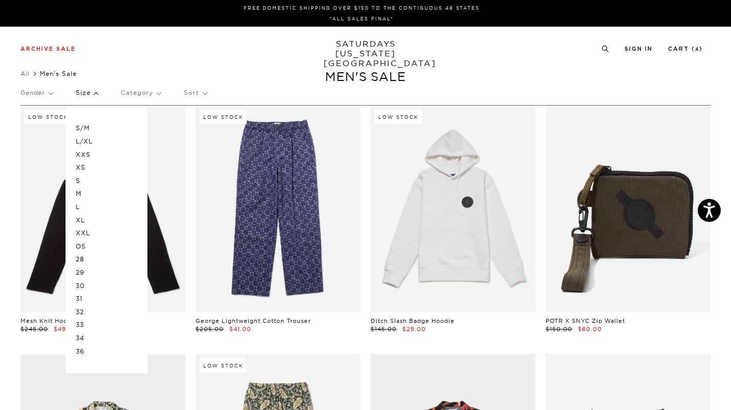
click at [83, 244] on p "OS" at bounding box center [106, 246] width 61 height 13
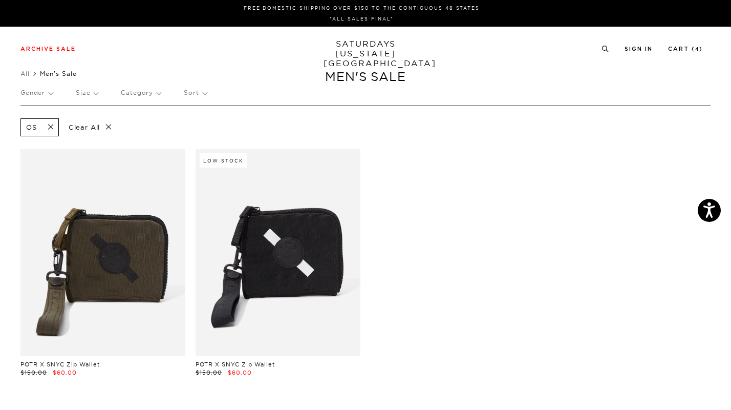
click at [108, 127] on p "Clear All" at bounding box center [90, 127] width 53 height 18
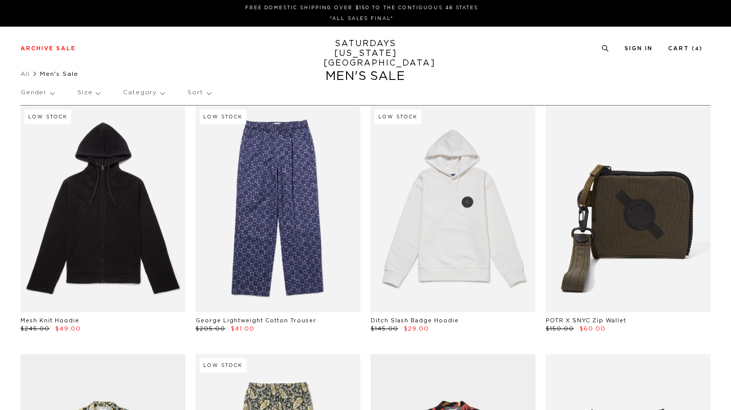
click at [94, 92] on p "Size" at bounding box center [88, 93] width 23 height 24
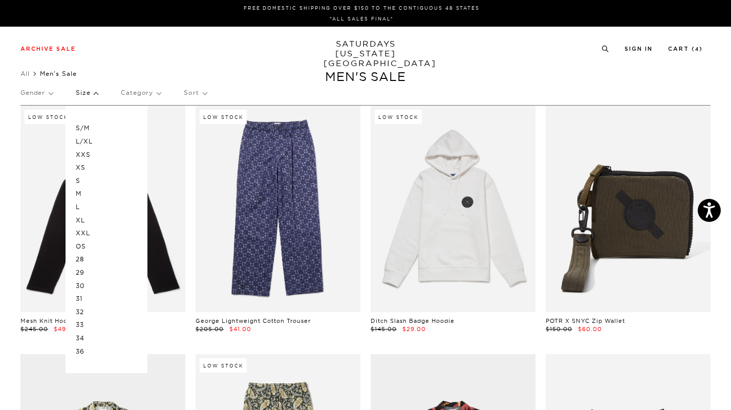
click at [86, 234] on p "XXL" at bounding box center [106, 232] width 61 height 13
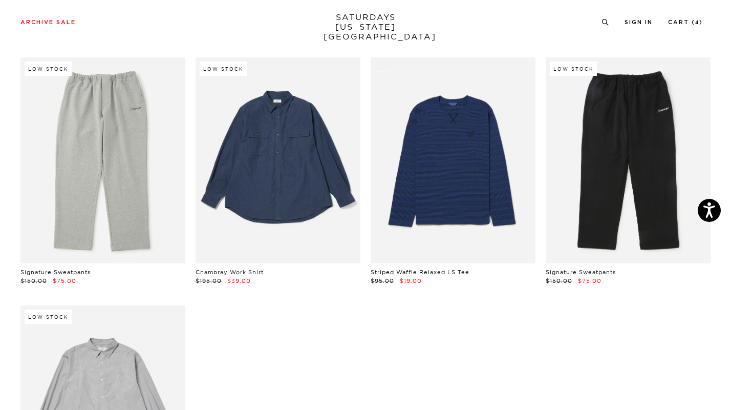
scroll to position [1299, 0]
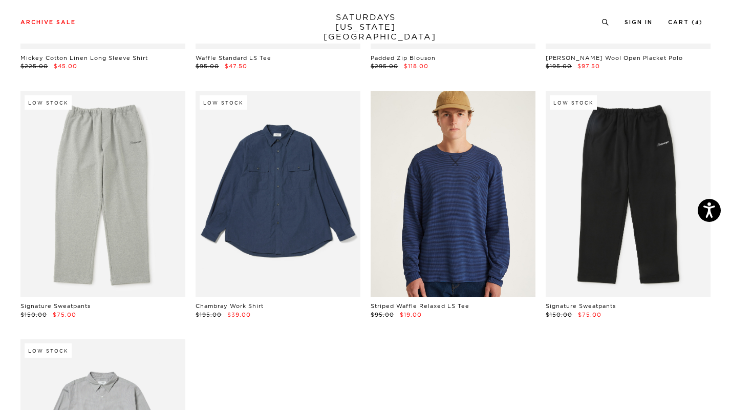
click at [437, 238] on link at bounding box center [453, 194] width 165 height 206
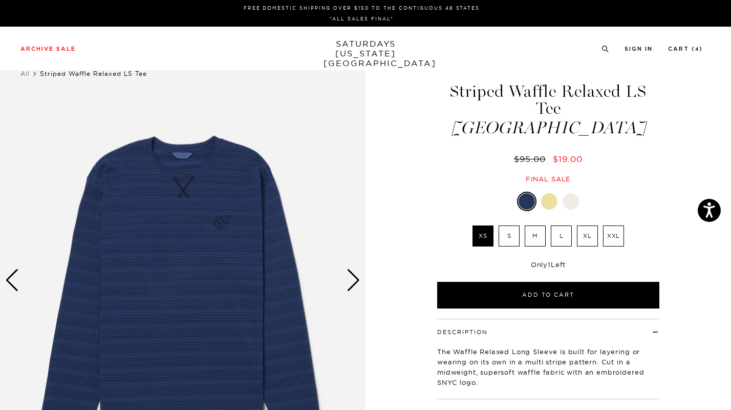
click at [573, 193] on div at bounding box center [571, 201] width 16 height 16
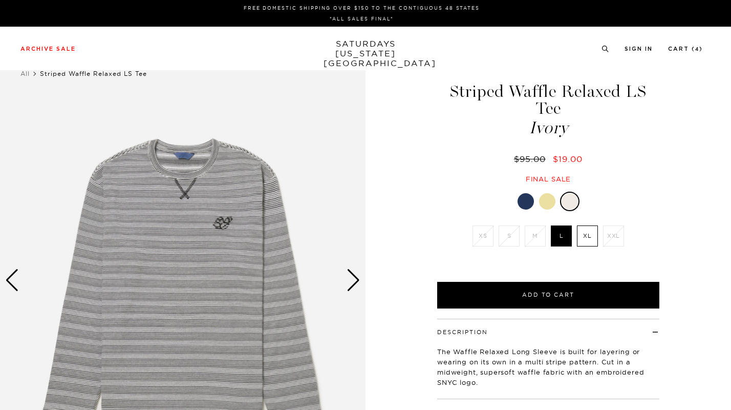
click at [208, 218] on img at bounding box center [183, 280] width 366 height 457
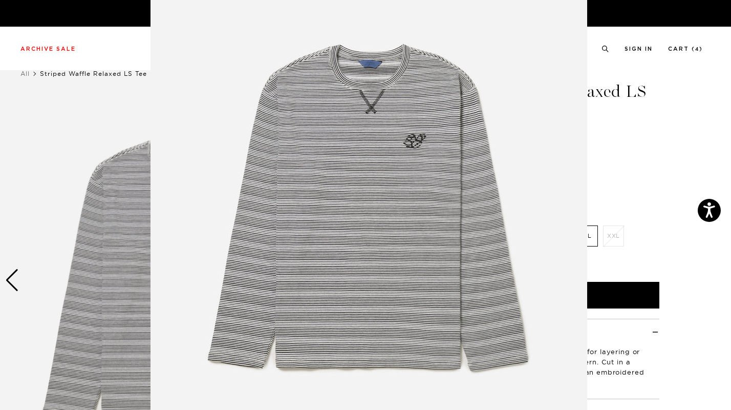
scroll to position [44, 0]
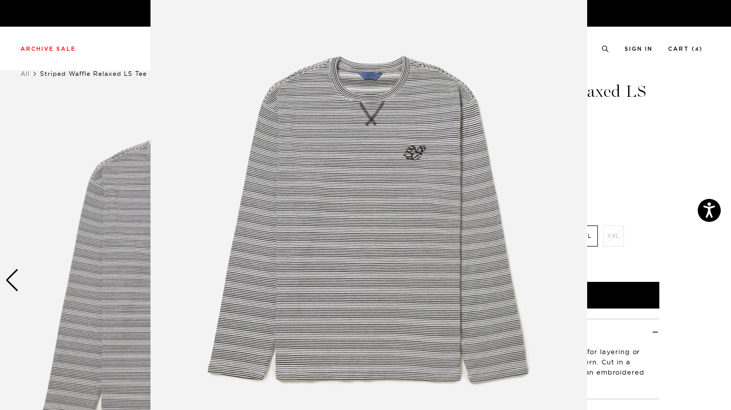
click at [502, 109] on img at bounding box center [369, 218] width 437 height 524
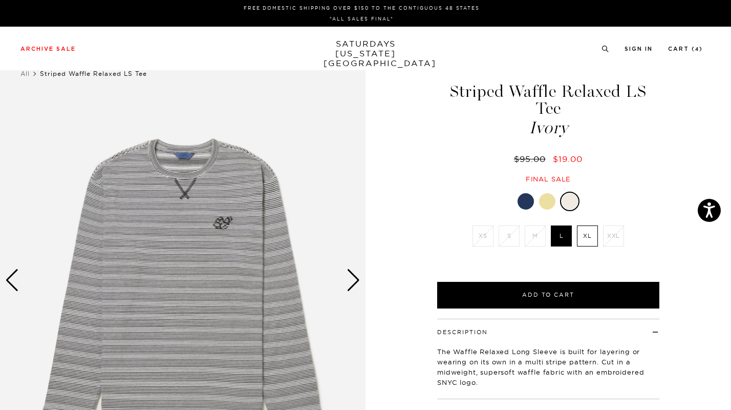
click at [355, 281] on div "Next slide" at bounding box center [354, 280] width 14 height 23
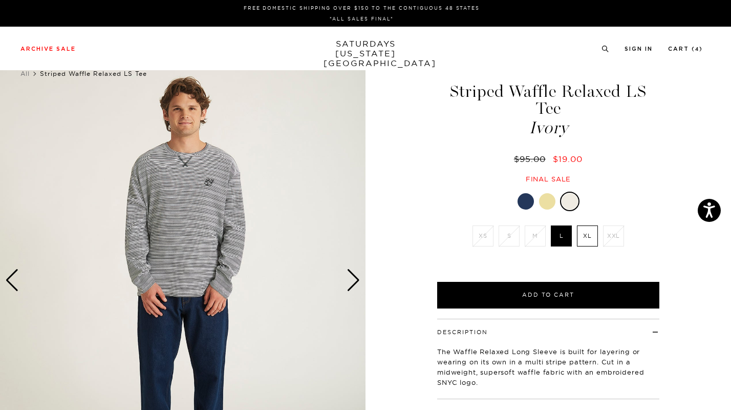
click at [355, 281] on div "Next slide" at bounding box center [354, 280] width 14 height 23
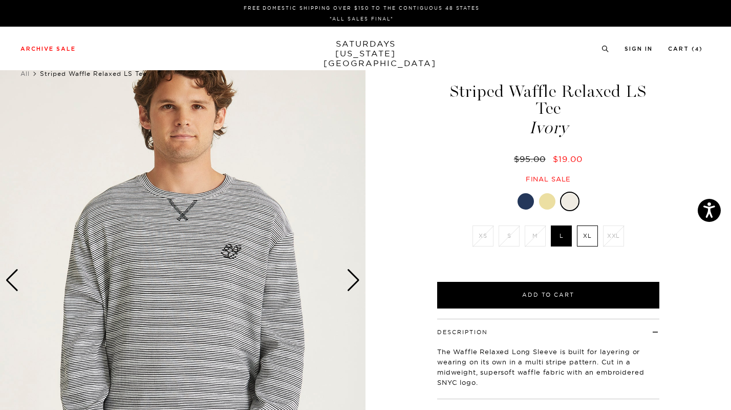
click at [355, 281] on div "Next slide" at bounding box center [354, 280] width 14 height 23
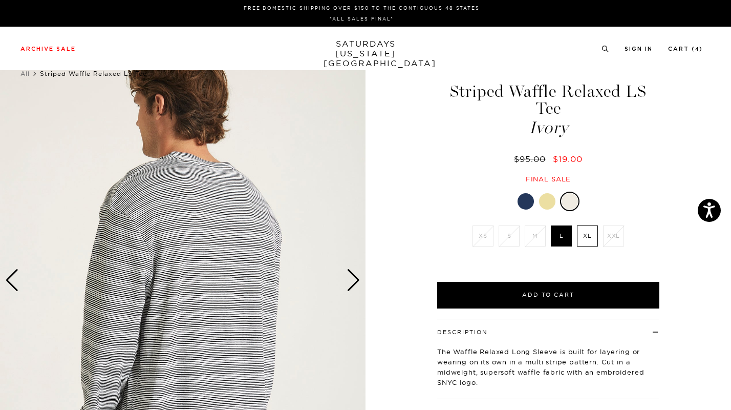
click at [355, 281] on div "Next slide" at bounding box center [354, 280] width 14 height 23
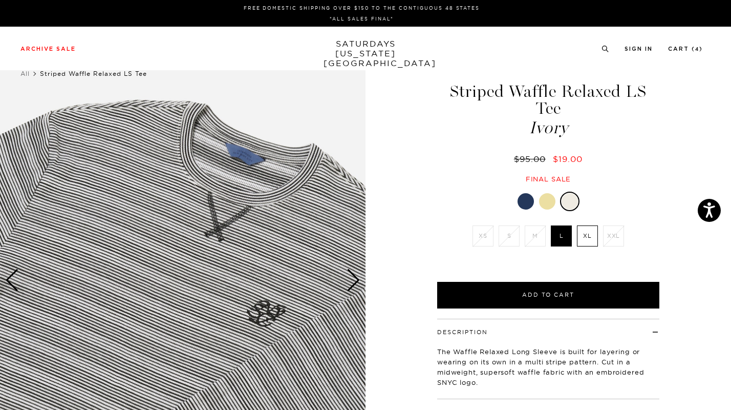
click at [355, 281] on div "Next slide" at bounding box center [354, 280] width 14 height 23
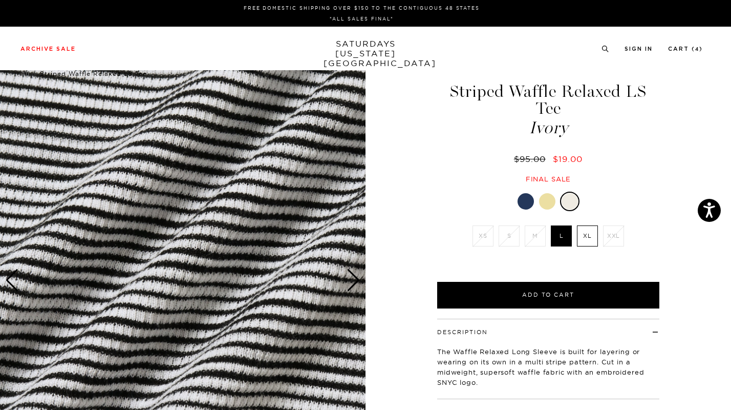
click at [355, 281] on div "Next slide" at bounding box center [354, 280] width 14 height 23
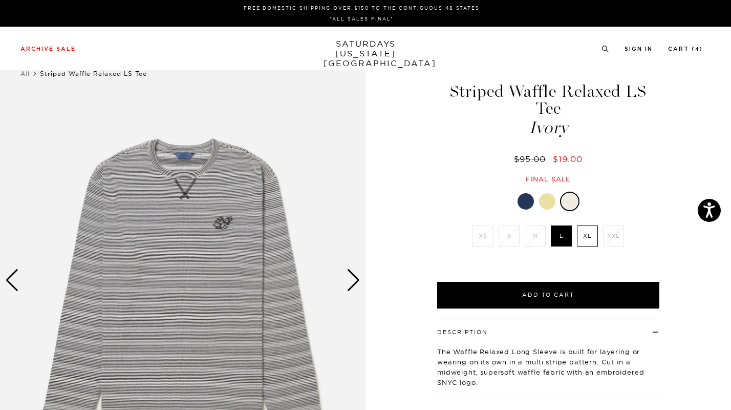
click at [355, 281] on div "Next slide" at bounding box center [354, 280] width 14 height 23
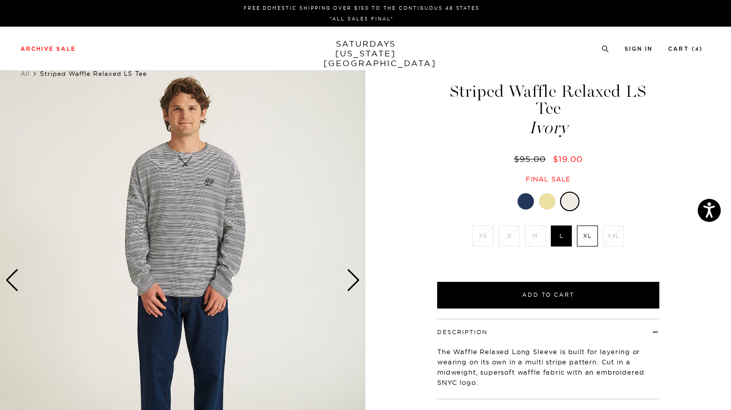
click at [355, 281] on div "Next slide" at bounding box center [354, 280] width 14 height 23
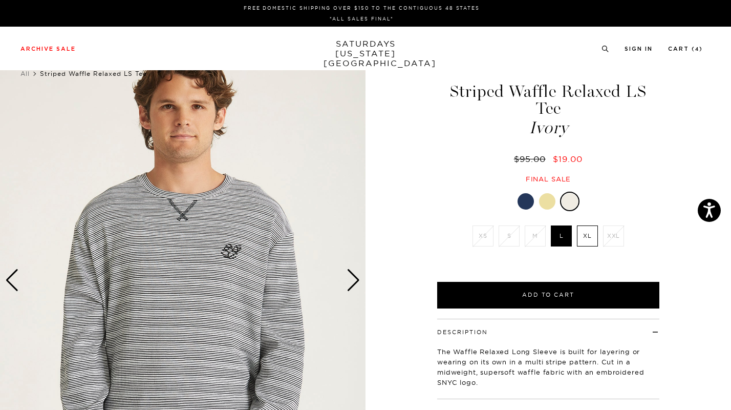
click at [355, 281] on div "Next slide" at bounding box center [354, 280] width 14 height 23
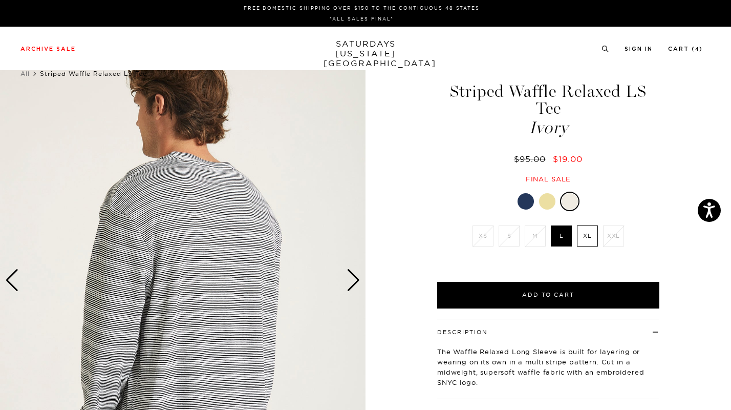
click at [355, 281] on div "Next slide" at bounding box center [354, 280] width 14 height 23
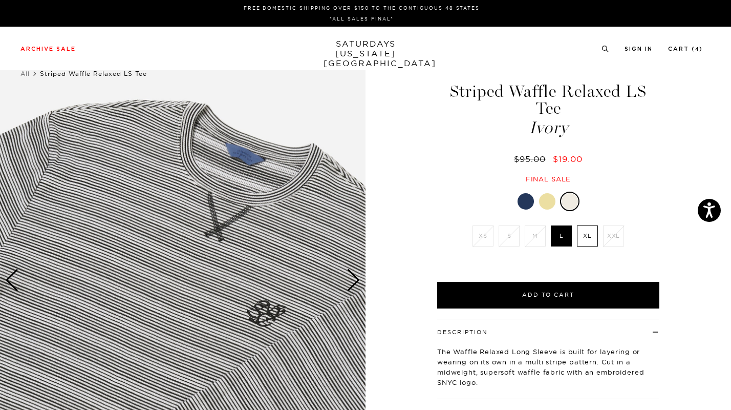
click at [355, 281] on div "Next slide" at bounding box center [354, 280] width 14 height 23
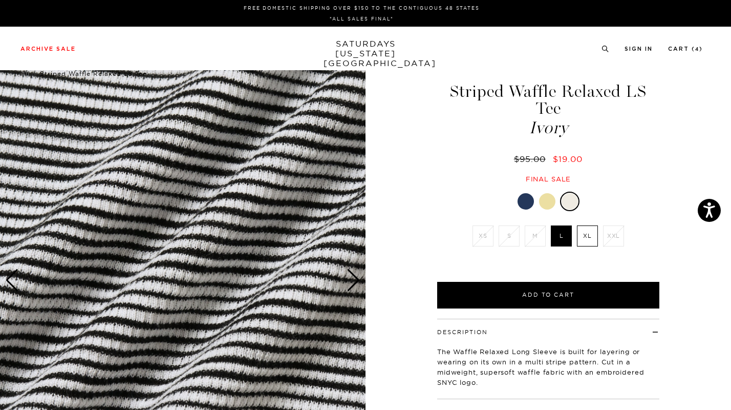
click at [552, 193] on div at bounding box center [547, 201] width 16 height 16
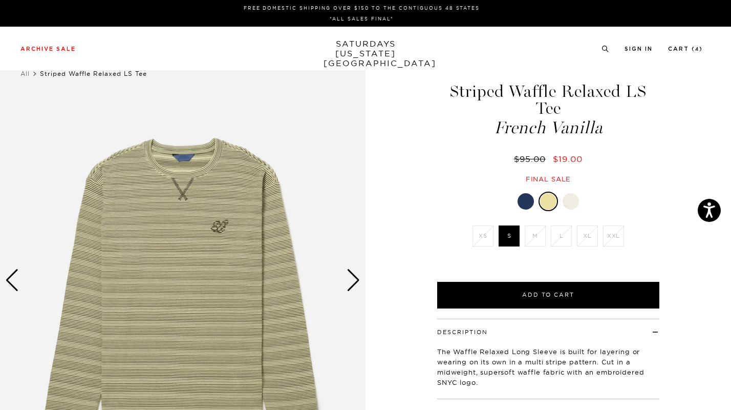
click at [355, 283] on div "Next slide" at bounding box center [354, 280] width 14 height 23
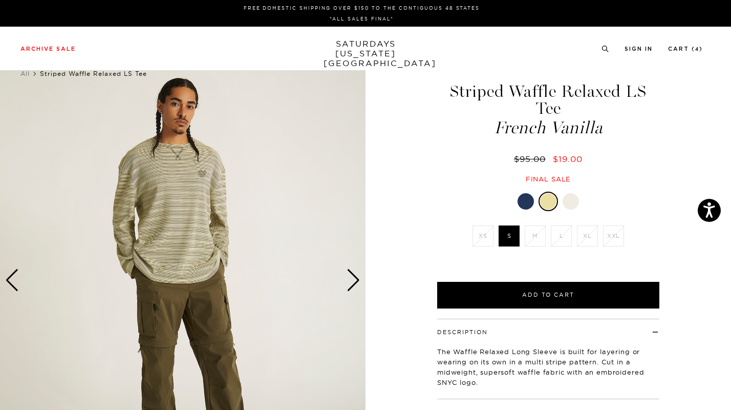
click at [355, 282] on div "Next slide" at bounding box center [354, 280] width 14 height 23
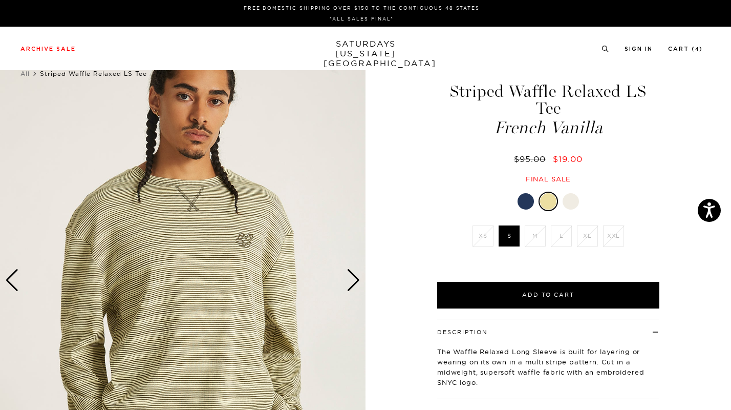
click at [355, 282] on div "Next slide" at bounding box center [354, 280] width 14 height 23
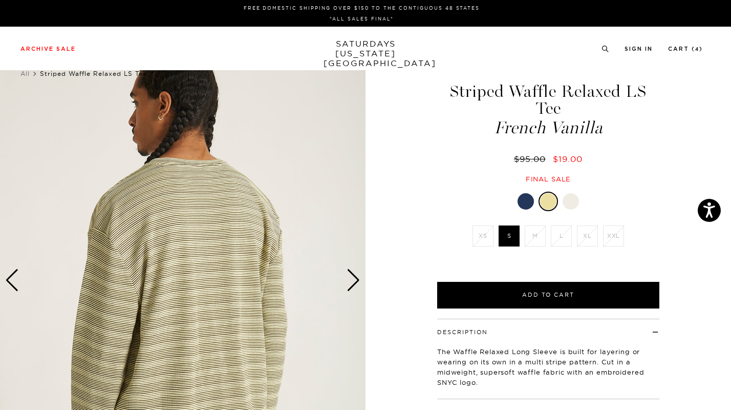
click at [355, 282] on div "Next slide" at bounding box center [354, 280] width 14 height 23
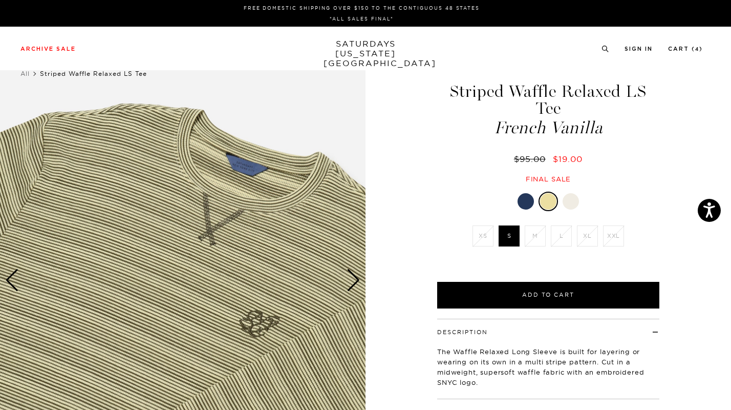
click at [355, 282] on div "Next slide" at bounding box center [354, 280] width 14 height 23
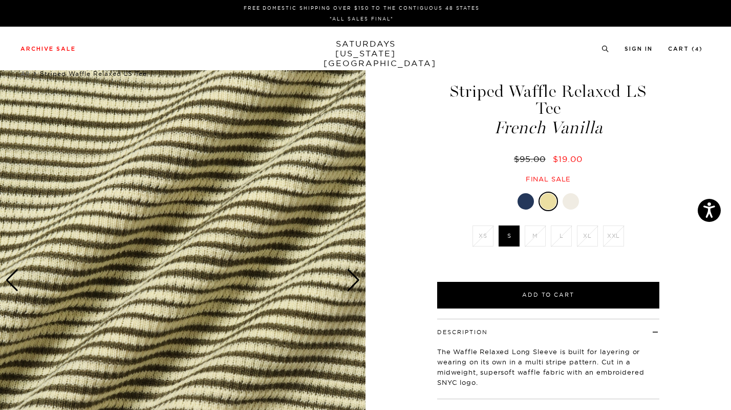
click at [525, 193] on div at bounding box center [526, 201] width 16 height 16
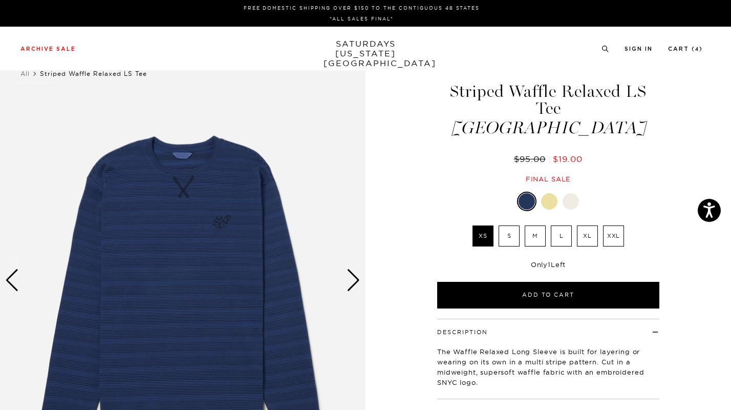
click at [346, 280] on img at bounding box center [183, 280] width 366 height 457
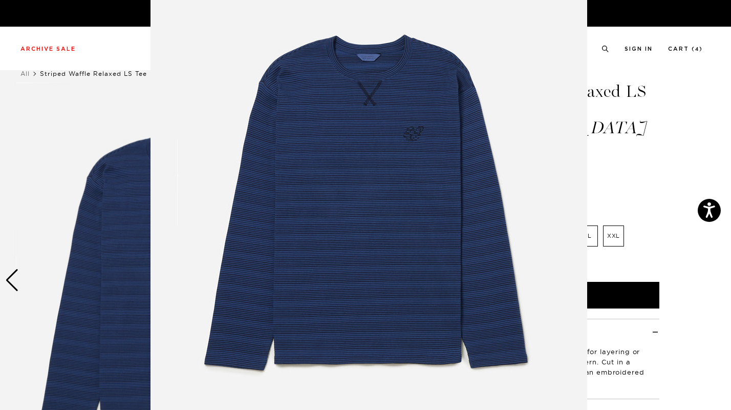
scroll to position [59, 0]
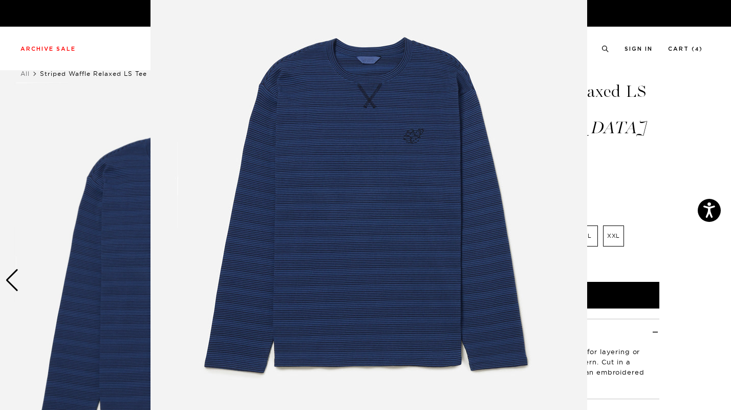
click at [425, 222] on img at bounding box center [369, 203] width 437 height 524
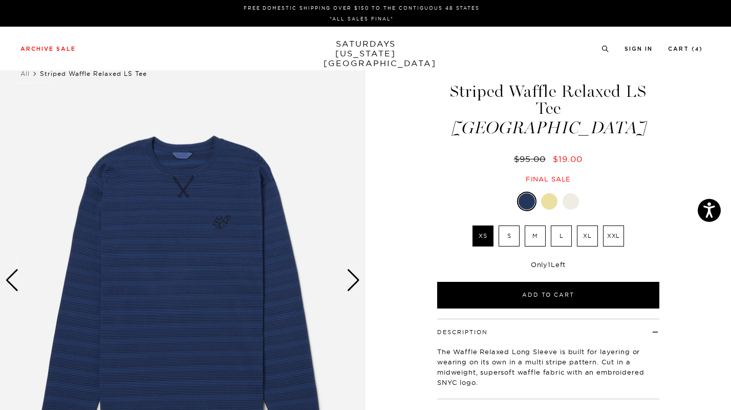
click at [356, 284] on div "Next slide" at bounding box center [354, 280] width 14 height 23
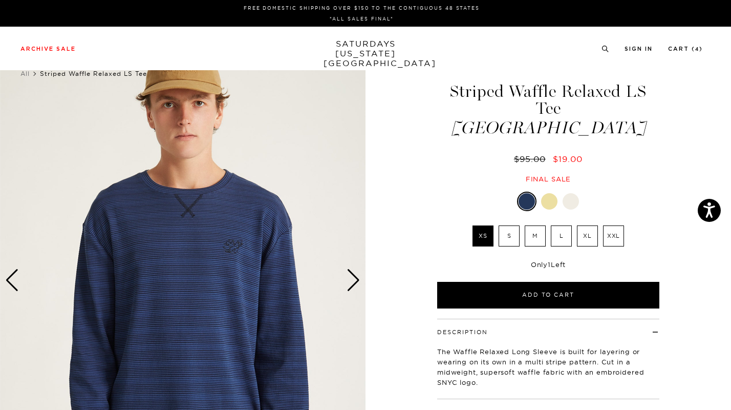
click at [356, 284] on div "Next slide" at bounding box center [354, 280] width 14 height 23
click at [353, 282] on div "Next slide" at bounding box center [354, 280] width 14 height 23
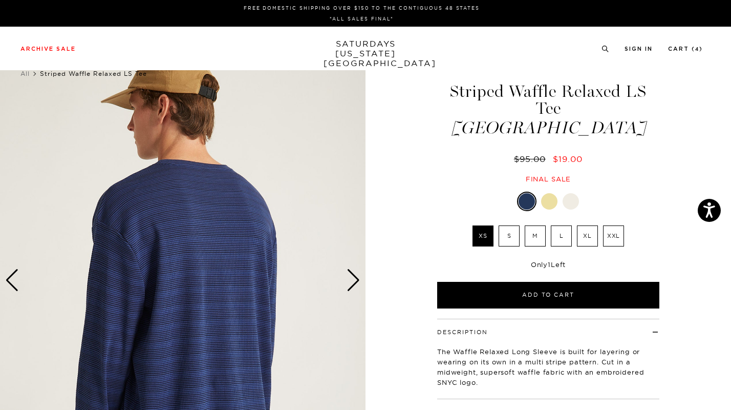
click at [354, 282] on div "Next slide" at bounding box center [354, 280] width 14 height 23
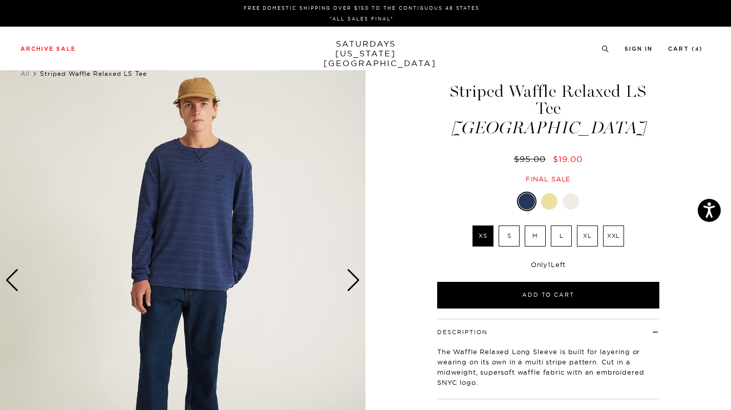
click at [354, 282] on div "Next slide" at bounding box center [354, 280] width 14 height 23
click at [354, 283] on div "Next slide" at bounding box center [354, 280] width 14 height 23
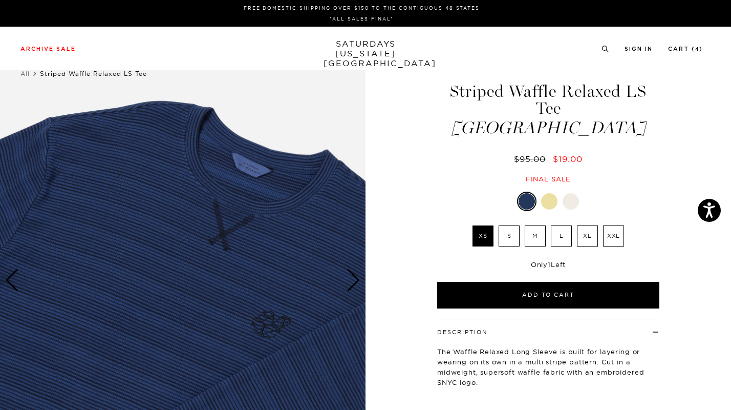
click at [355, 283] on div "Next slide" at bounding box center [354, 280] width 14 height 23
click at [357, 282] on div "Next slide" at bounding box center [354, 280] width 14 height 23
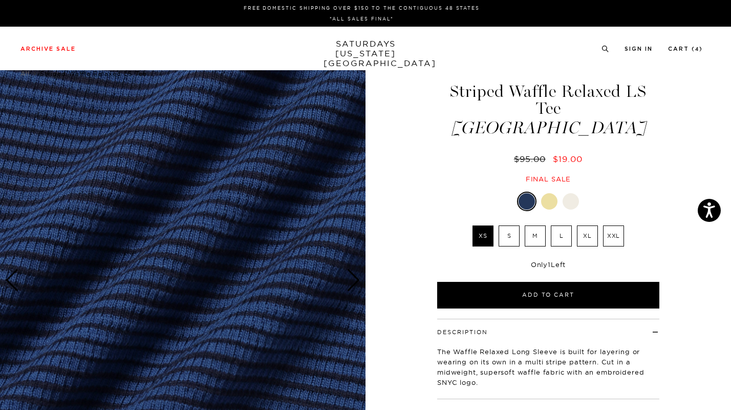
click at [57, 40] on div "Archive Sale Men's Tees Shirts Shorts Swim Knitwear Pants Sweats Women's" at bounding box center [365, 49] width 731 height 44
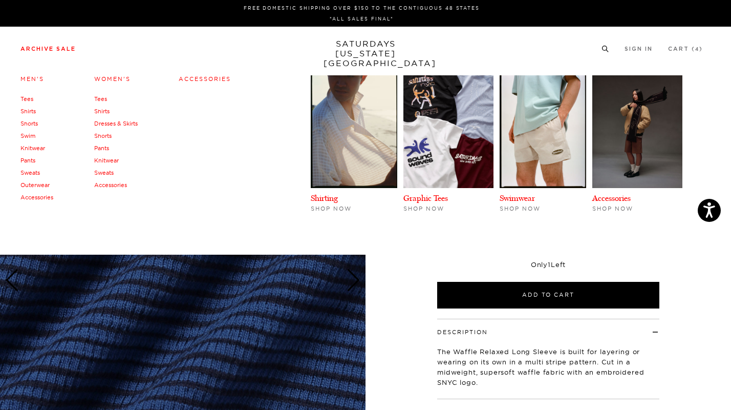
click at [59, 51] on link "Archive Sale" at bounding box center [47, 49] width 55 height 6
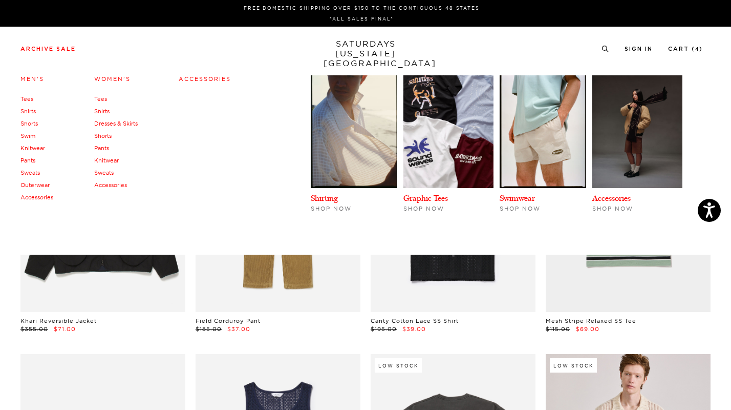
click at [34, 183] on link "Outerwear" at bounding box center [34, 184] width 29 height 7
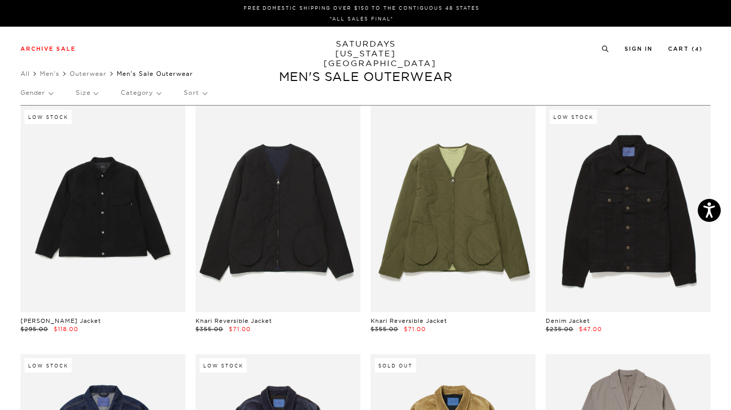
click at [128, 92] on p "Category" at bounding box center [141, 93] width 40 height 24
click at [77, 93] on p "Size" at bounding box center [87, 93] width 22 height 24
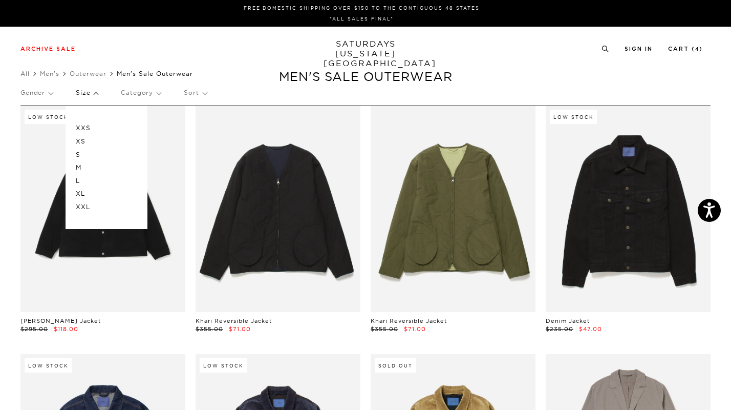
click at [78, 206] on p "XXL" at bounding box center [106, 206] width 61 height 13
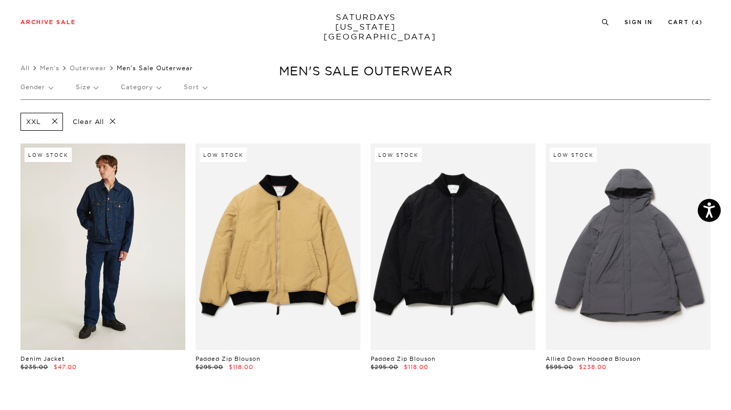
scroll to position [10, 0]
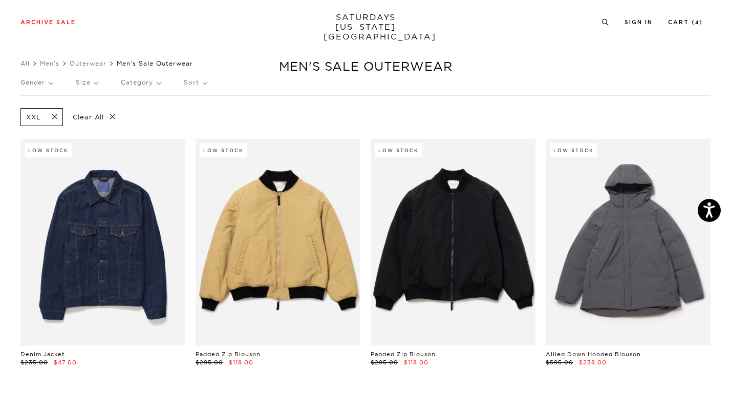
click at [93, 85] on p "Size" at bounding box center [87, 83] width 22 height 24
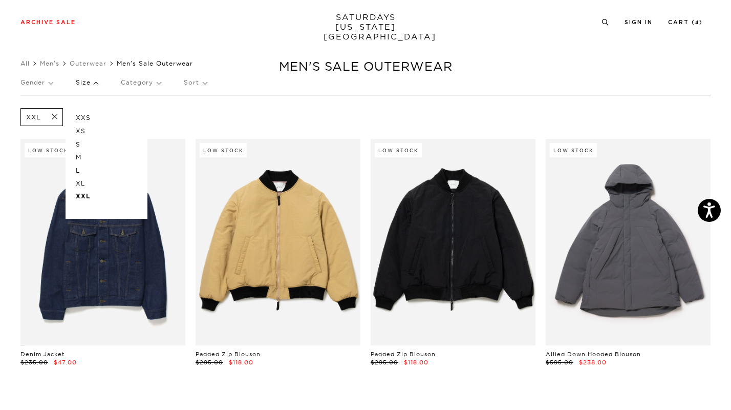
click at [58, 114] on span at bounding box center [52, 117] width 22 height 10
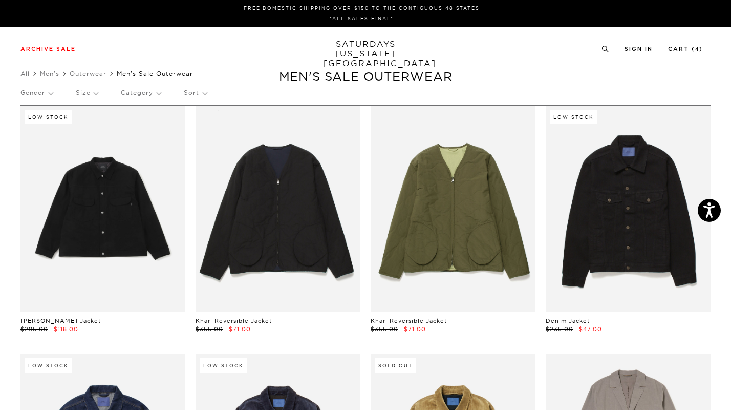
click at [92, 97] on p "Size" at bounding box center [87, 93] width 22 height 24
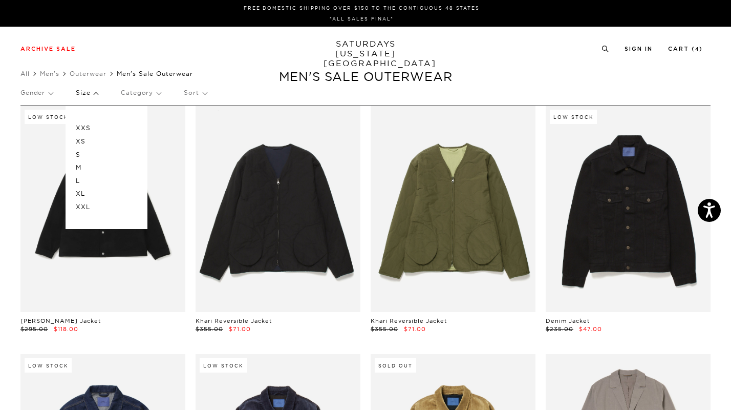
click at [81, 193] on p "XL" at bounding box center [106, 193] width 61 height 13
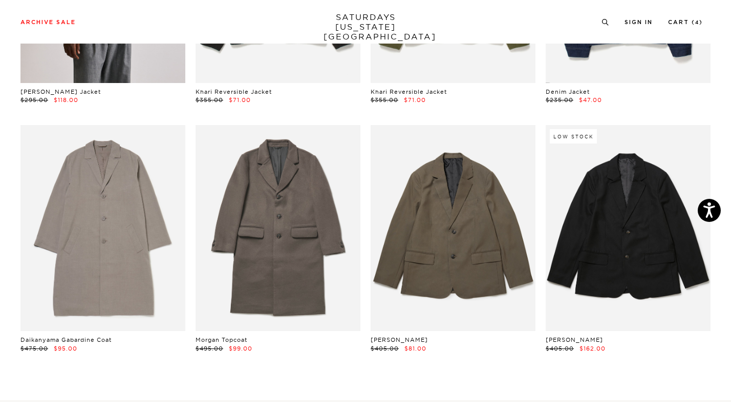
scroll to position [274, 0]
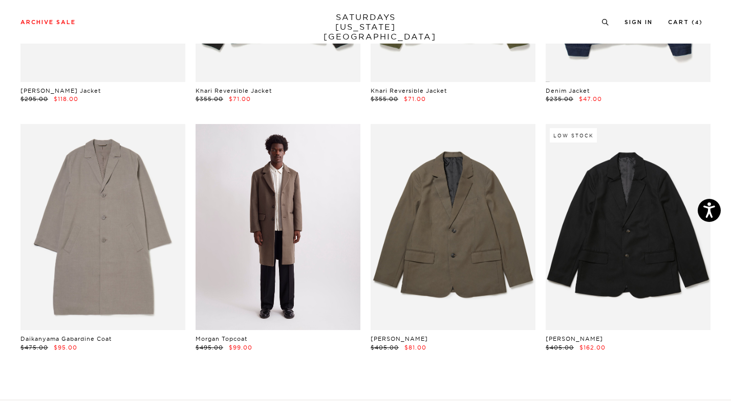
click at [260, 208] on link at bounding box center [278, 227] width 165 height 206
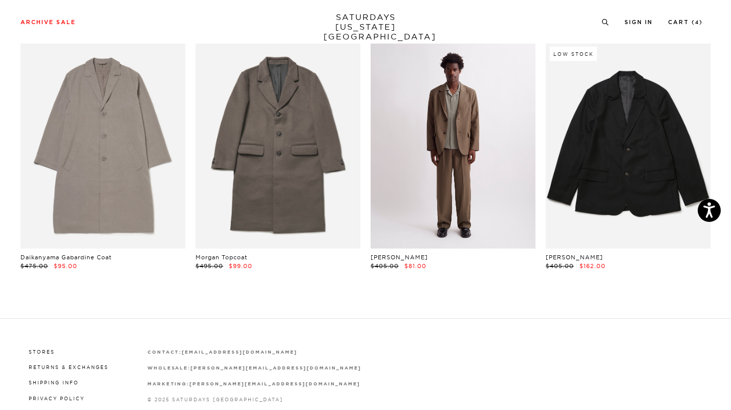
scroll to position [370, 0]
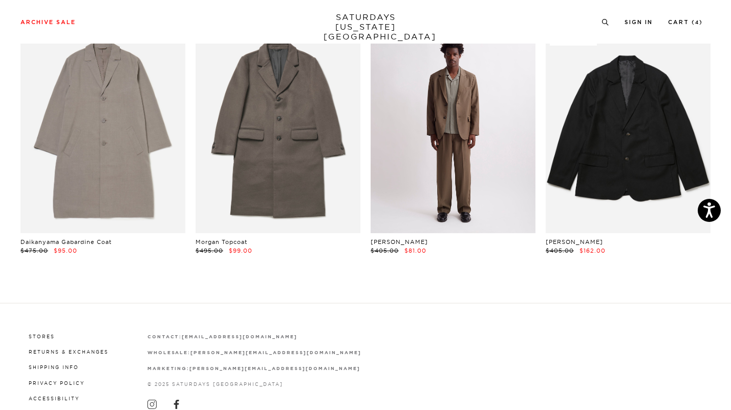
click at [419, 195] on link at bounding box center [453, 130] width 165 height 206
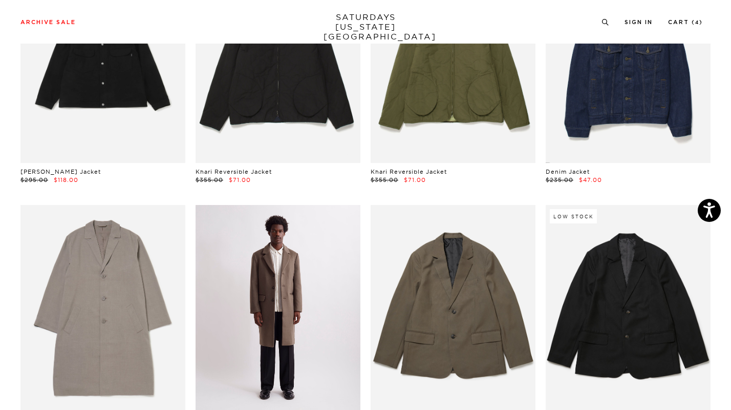
scroll to position [4, 0]
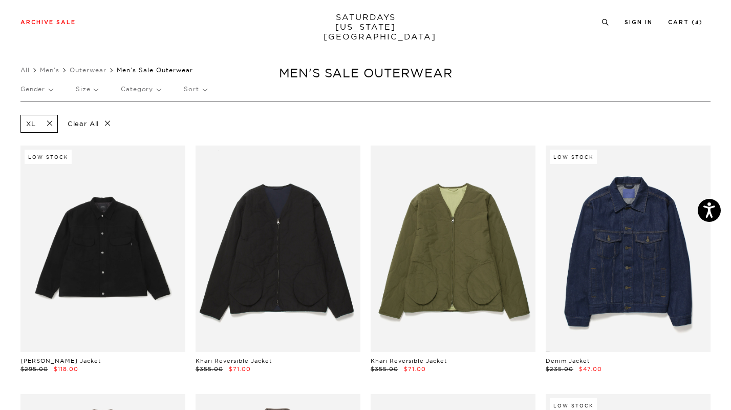
click at [55, 123] on span at bounding box center [47, 124] width 22 height 10
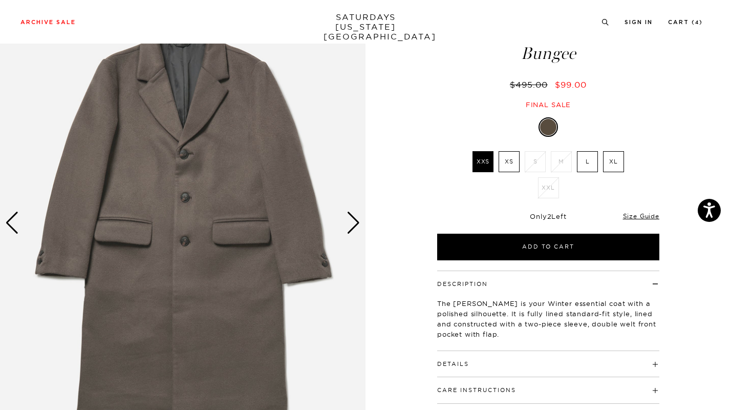
scroll to position [122, 0]
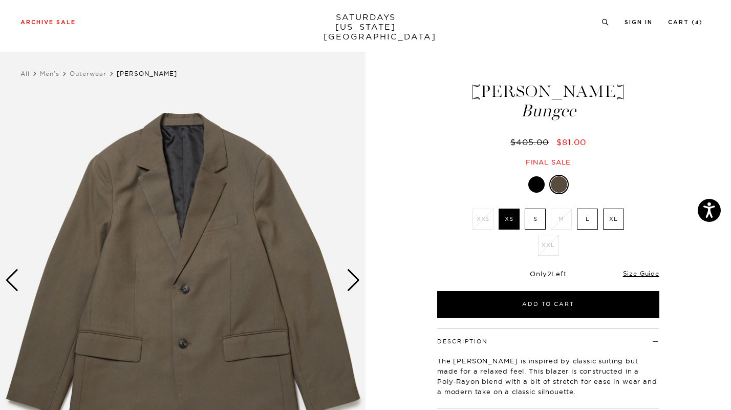
scroll to position [22, 0]
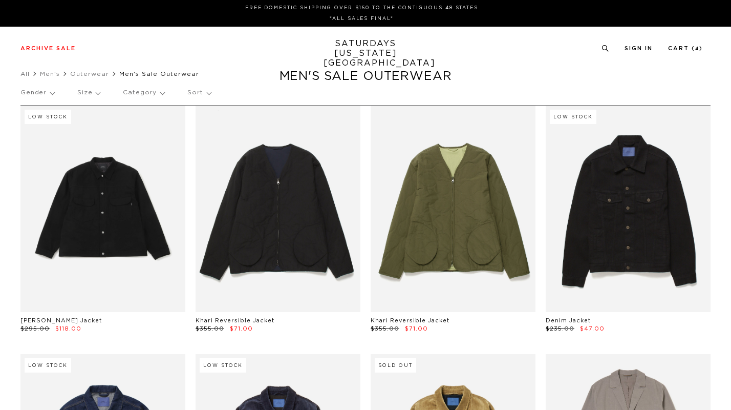
click at [92, 92] on p "Size" at bounding box center [88, 93] width 23 height 24
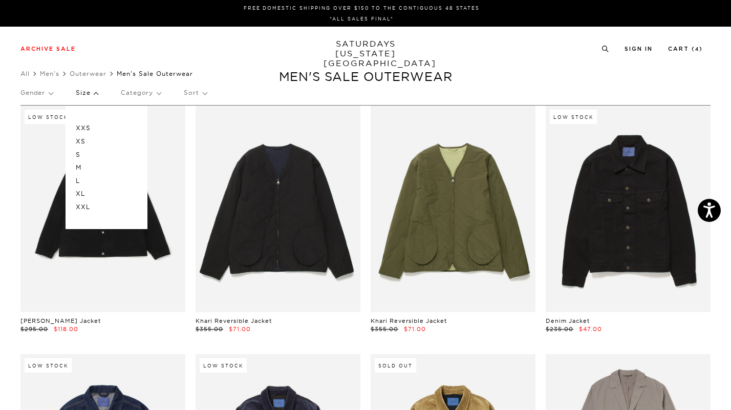
click at [79, 179] on p "L" at bounding box center [106, 180] width 61 height 13
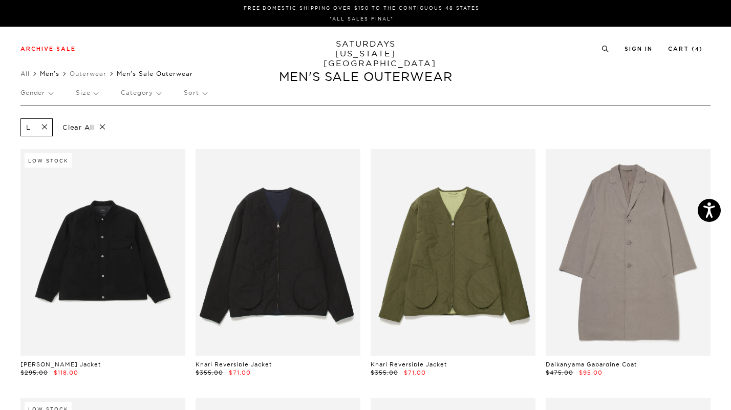
click at [55, 71] on link "Men's" at bounding box center [49, 74] width 19 height 8
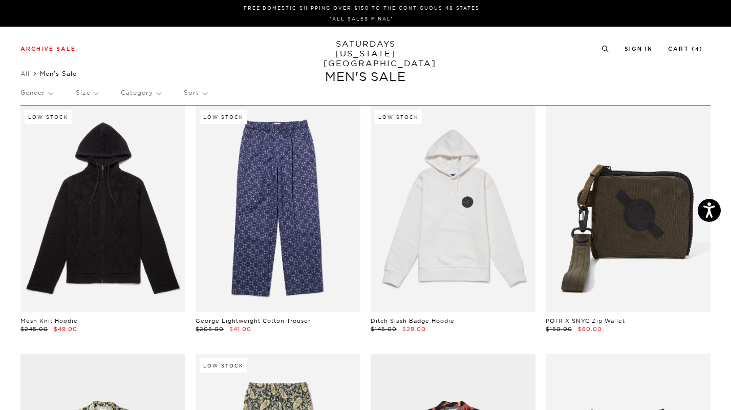
click at [86, 89] on p "Size" at bounding box center [87, 93] width 22 height 24
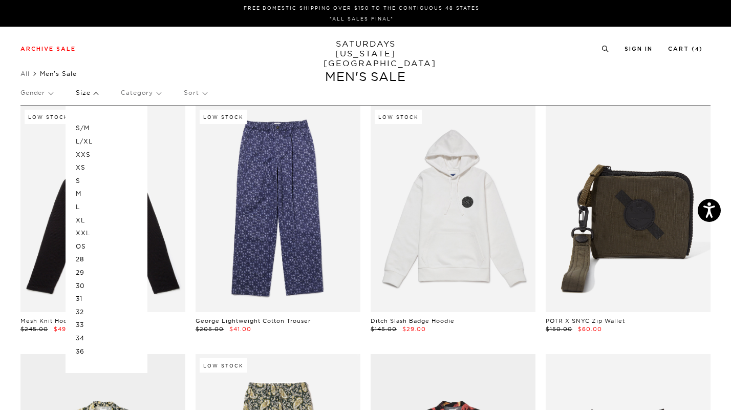
click at [79, 207] on p "L" at bounding box center [106, 206] width 61 height 13
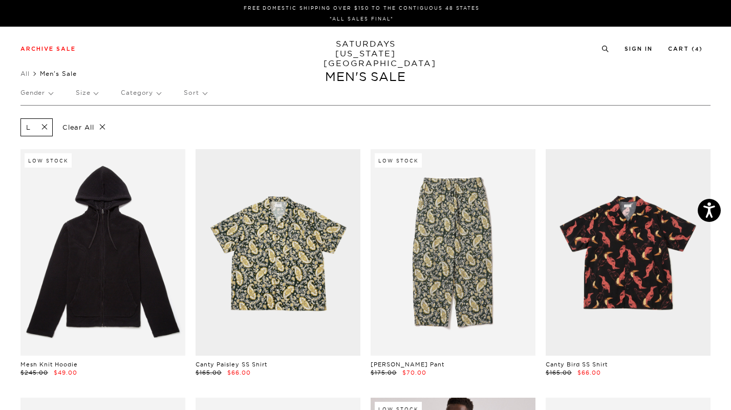
click at [188, 92] on p "Sort" at bounding box center [195, 93] width 23 height 24
click at [206, 160] on p "Price (Lowest-highest)" at bounding box center [223, 154] width 78 height 13
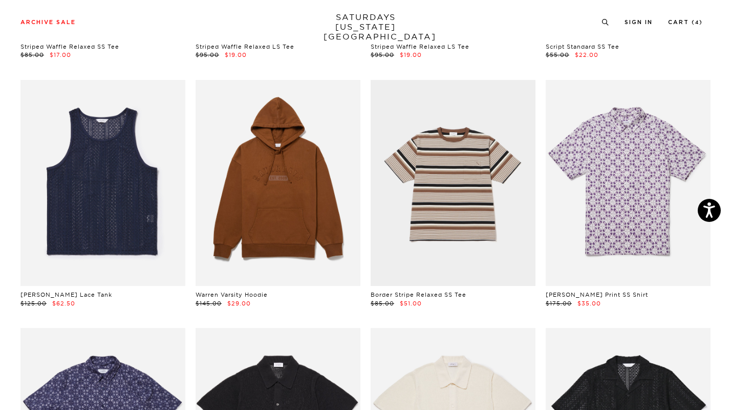
scroll to position [341, 0]
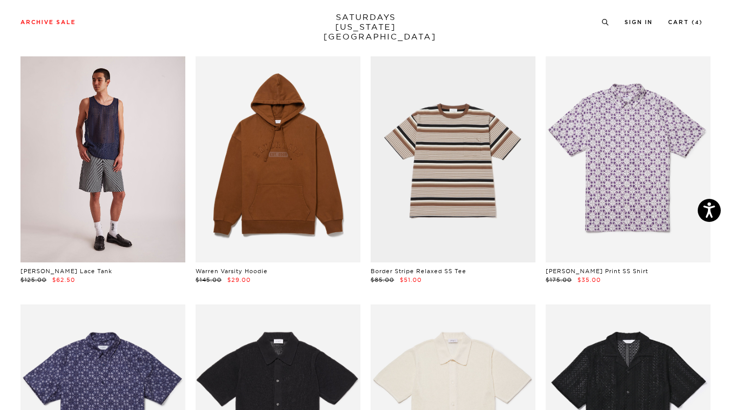
click at [99, 197] on link at bounding box center [102, 159] width 165 height 206
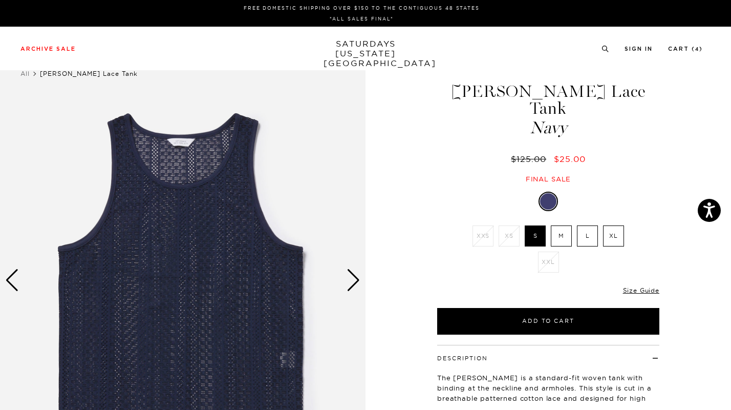
click at [586, 225] on label "L" at bounding box center [587, 235] width 21 height 21
click at [0, 0] on input "L" at bounding box center [0, 0] width 0 height 0
click at [355, 283] on div "Next slide" at bounding box center [354, 280] width 14 height 23
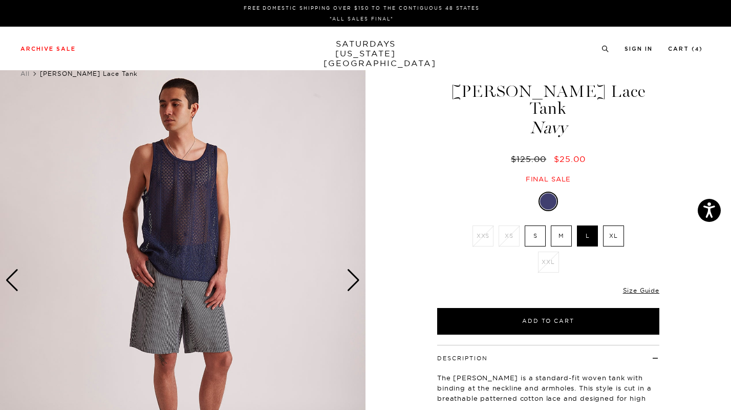
click at [355, 283] on div "Next slide" at bounding box center [354, 280] width 14 height 23
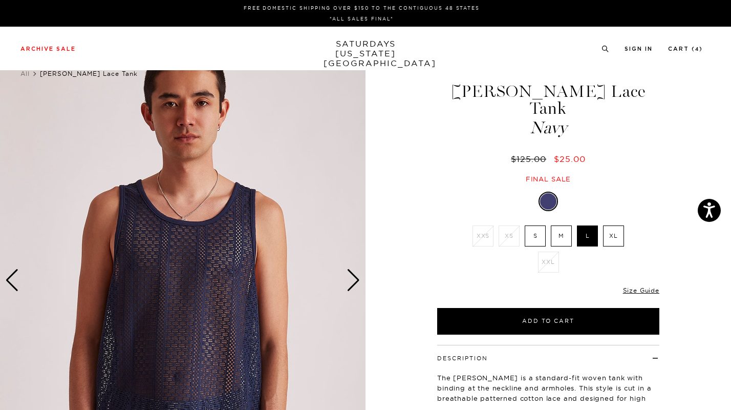
click at [355, 283] on div "Next slide" at bounding box center [354, 280] width 14 height 23
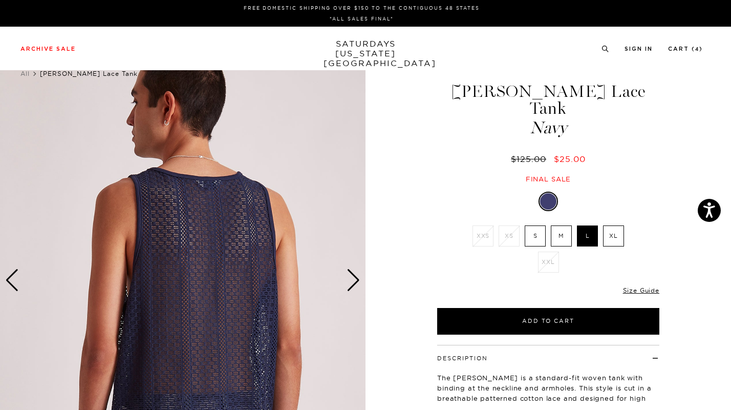
click at [355, 283] on div "Next slide" at bounding box center [354, 280] width 14 height 23
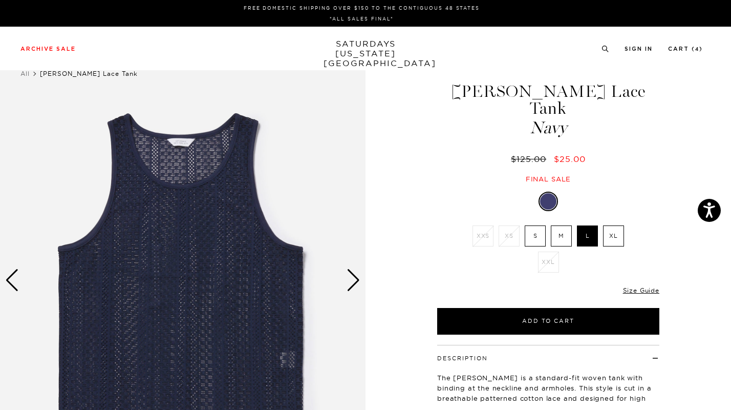
click at [355, 283] on div "Next slide" at bounding box center [354, 280] width 14 height 23
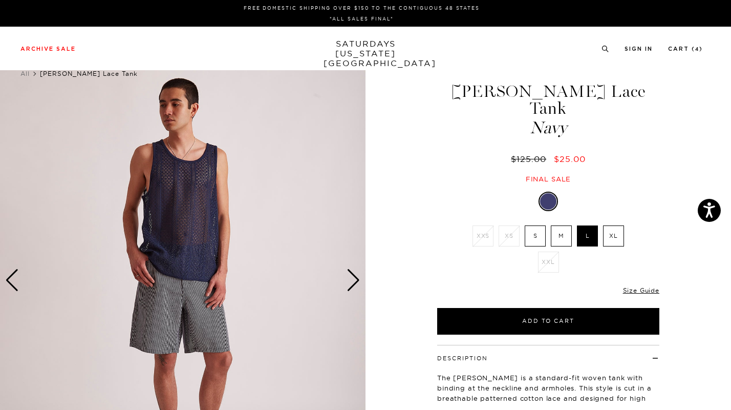
click at [355, 283] on div "Next slide" at bounding box center [354, 280] width 14 height 23
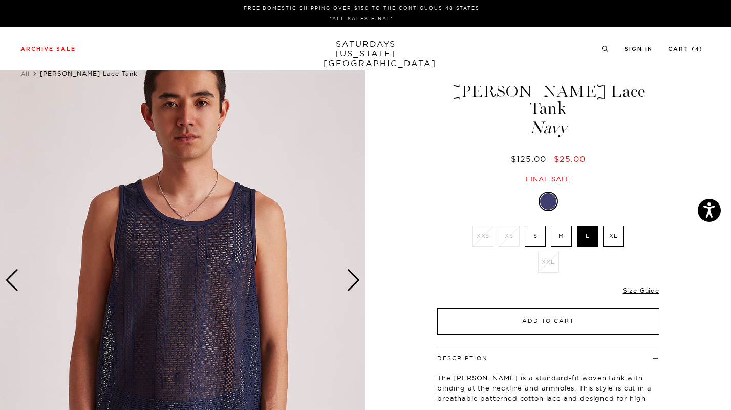
click at [487, 308] on button "Add to Cart" at bounding box center [548, 321] width 222 height 27
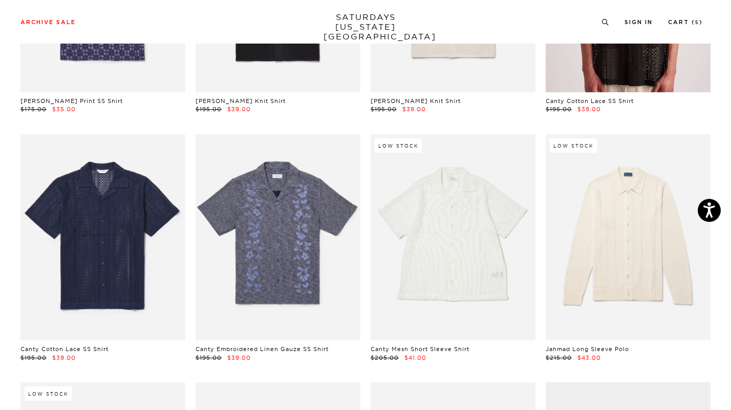
scroll to position [771, 0]
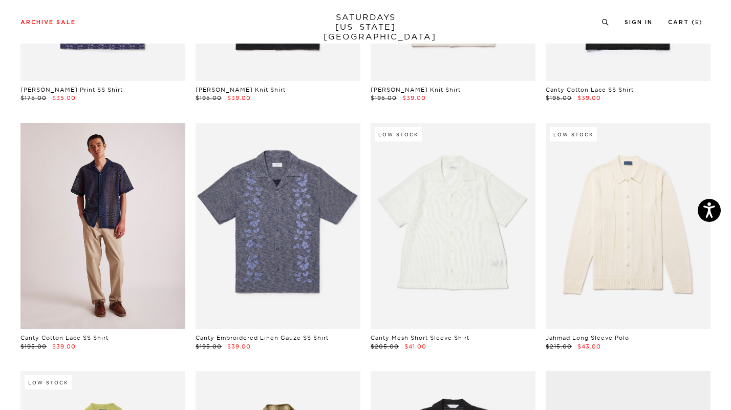
click at [110, 222] on link at bounding box center [102, 226] width 165 height 206
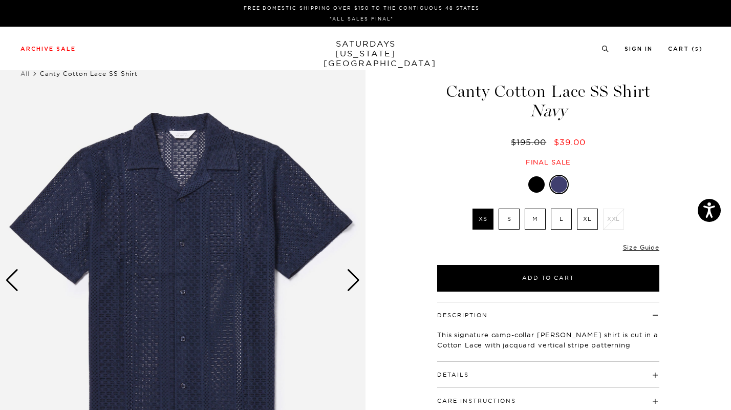
click at [184, 242] on img at bounding box center [183, 280] width 366 height 457
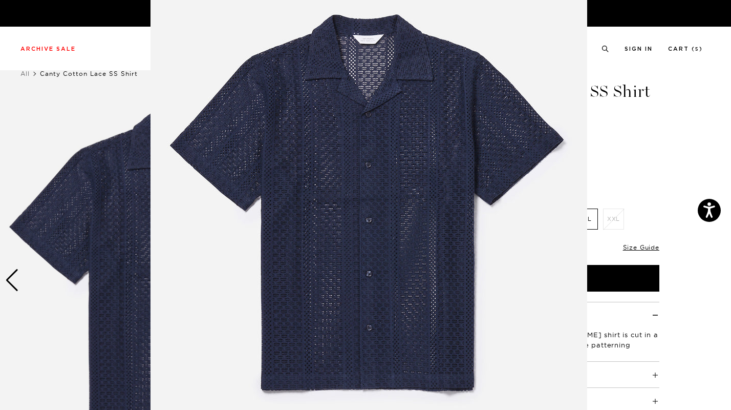
scroll to position [56, 0]
click at [542, 217] on img at bounding box center [369, 206] width 437 height 524
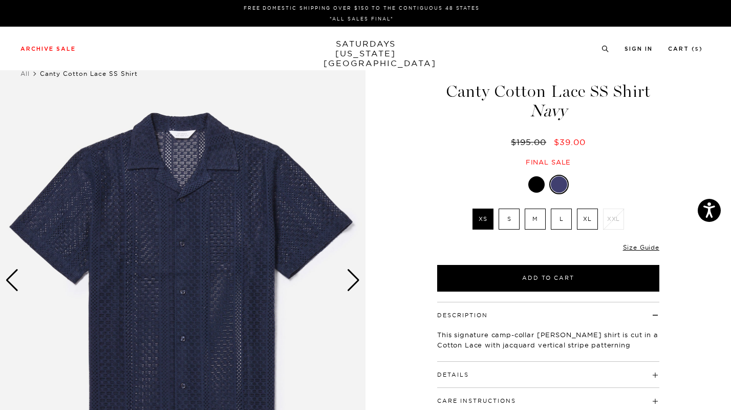
scroll to position [0, 0]
click at [357, 278] on div "Next slide" at bounding box center [354, 280] width 14 height 23
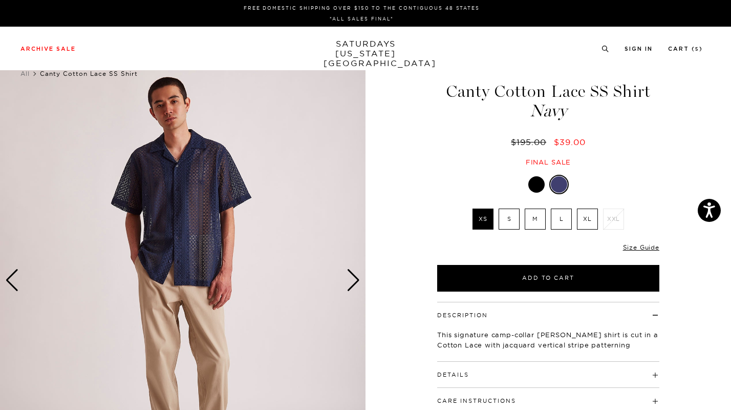
click at [356, 277] on div "Next slide" at bounding box center [354, 280] width 14 height 23
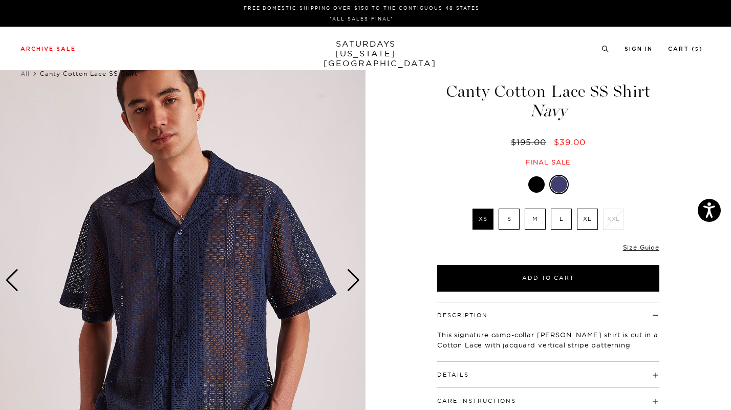
click at [356, 277] on div "Next slide" at bounding box center [354, 280] width 14 height 23
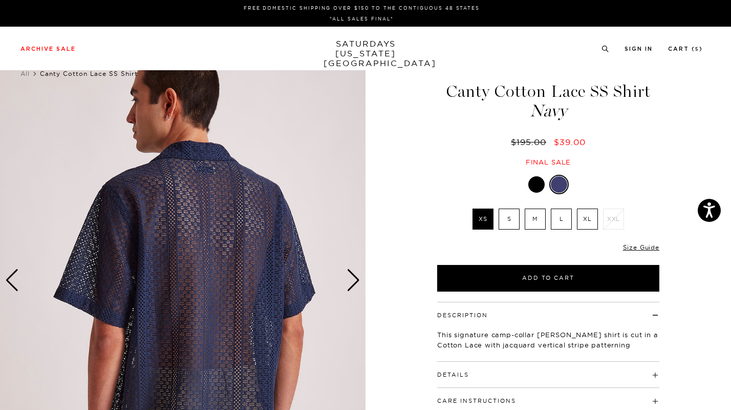
click at [356, 277] on div "Next slide" at bounding box center [354, 280] width 14 height 23
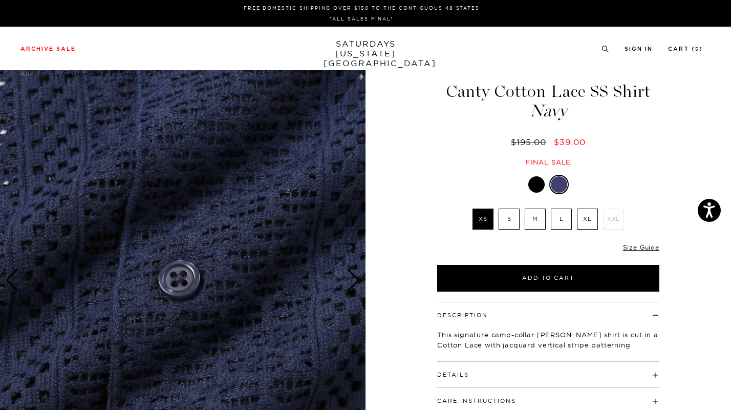
click at [356, 277] on div "Next slide" at bounding box center [354, 280] width 14 height 23
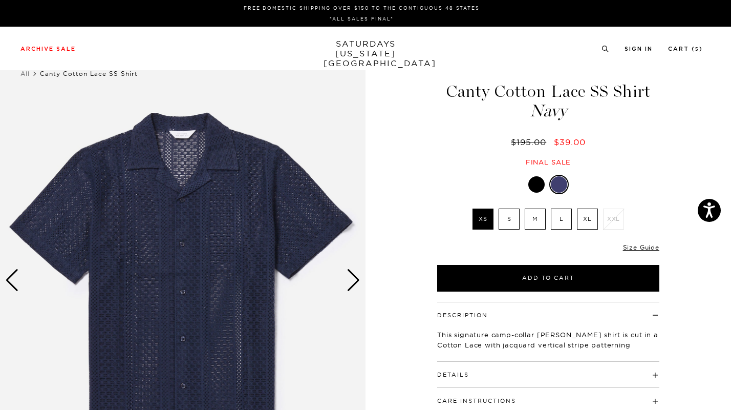
click at [356, 282] on div "Next slide" at bounding box center [354, 280] width 14 height 23
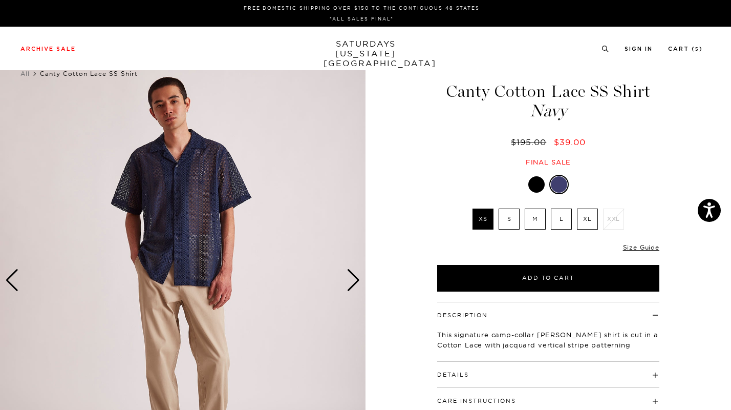
click at [356, 282] on div "Next slide" at bounding box center [354, 280] width 14 height 23
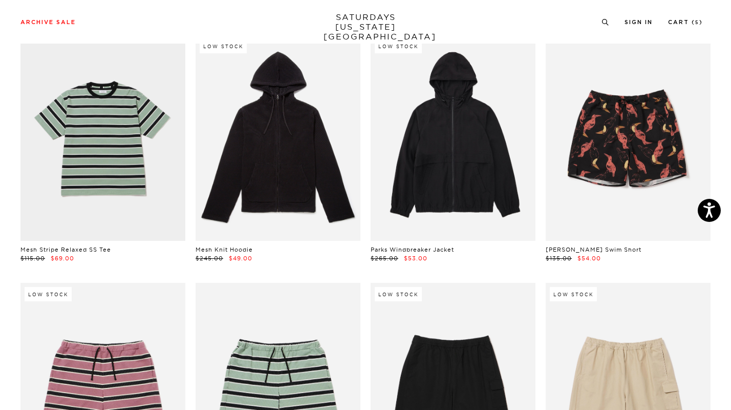
scroll to position [1357, 0]
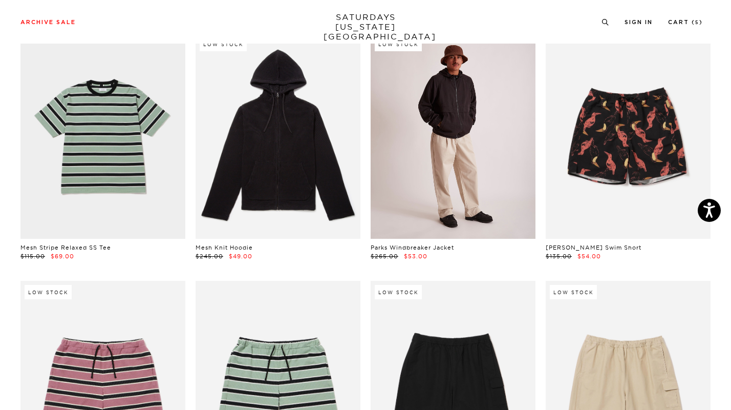
click at [419, 208] on link at bounding box center [453, 136] width 165 height 206
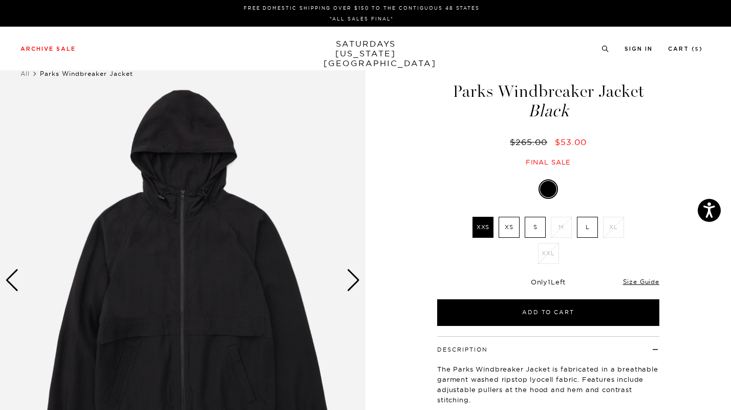
click at [352, 282] on div "Next slide" at bounding box center [354, 280] width 14 height 23
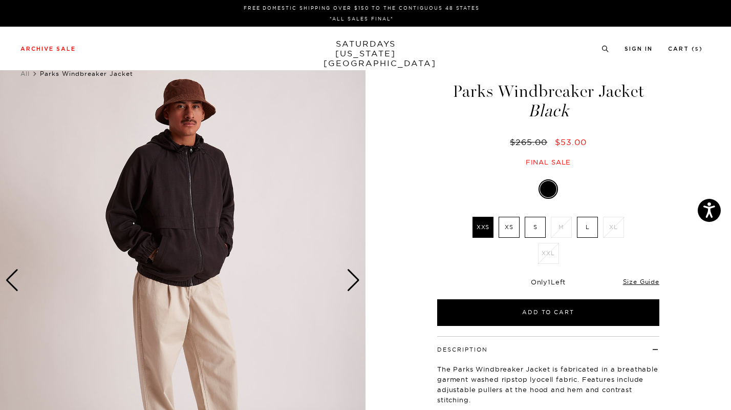
click at [353, 282] on div "Next slide" at bounding box center [354, 280] width 14 height 23
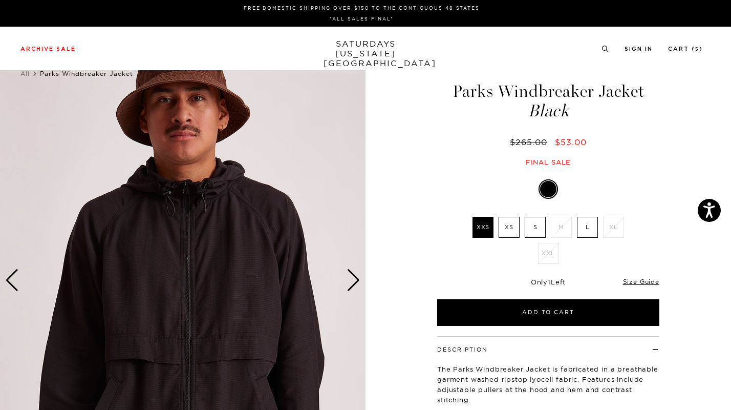
click at [353, 282] on div "Next slide" at bounding box center [354, 280] width 14 height 23
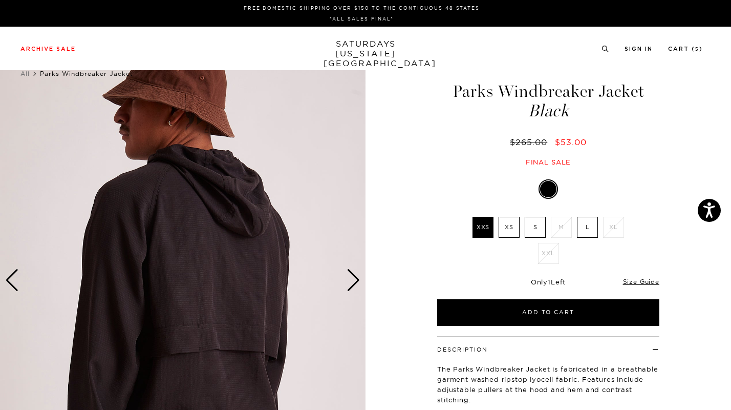
click at [353, 282] on div "Next slide" at bounding box center [354, 280] width 14 height 23
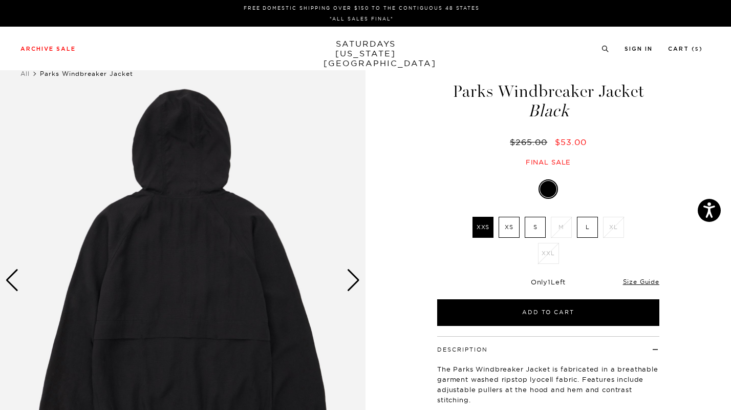
click at [353, 282] on div "Next slide" at bounding box center [354, 280] width 14 height 23
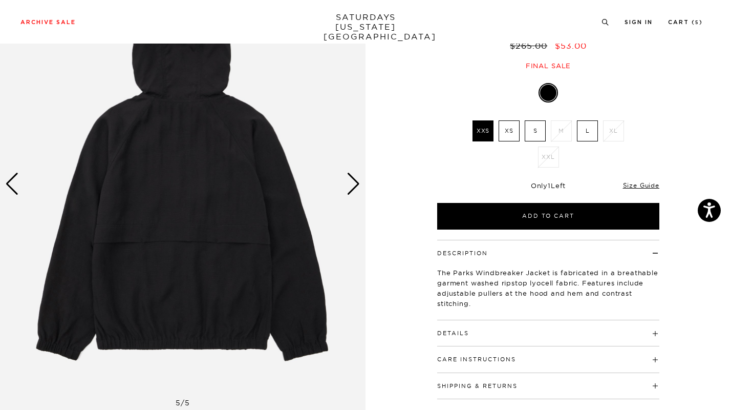
scroll to position [108, 0]
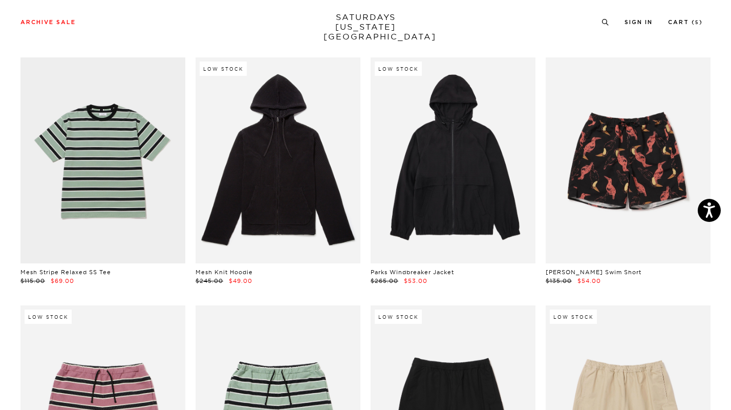
scroll to position [1296, 0]
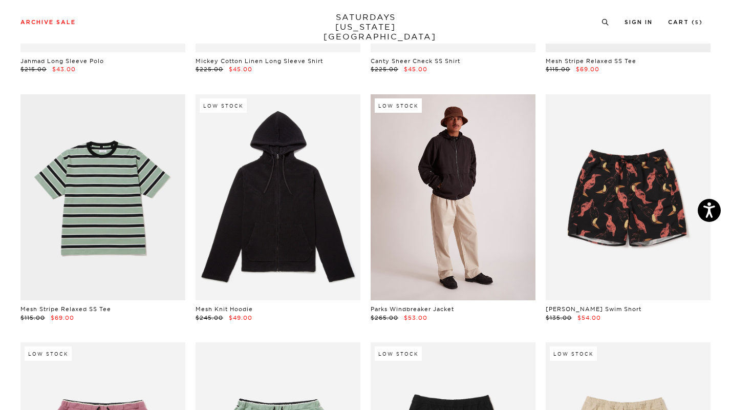
click at [449, 256] on link at bounding box center [453, 197] width 165 height 206
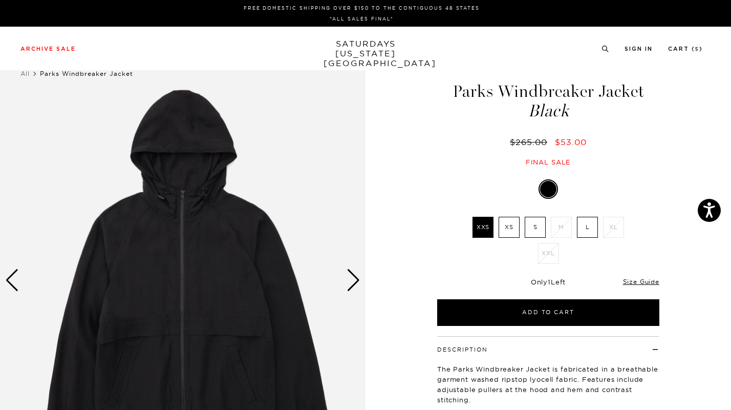
click at [353, 280] on div "Next slide" at bounding box center [354, 280] width 14 height 23
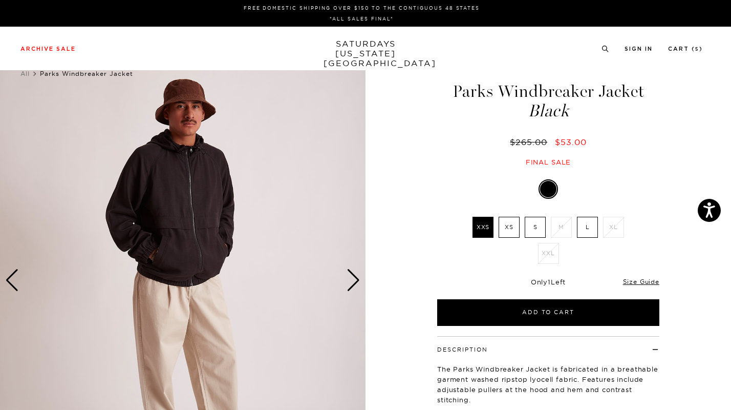
click at [354, 280] on div "Next slide" at bounding box center [354, 280] width 14 height 23
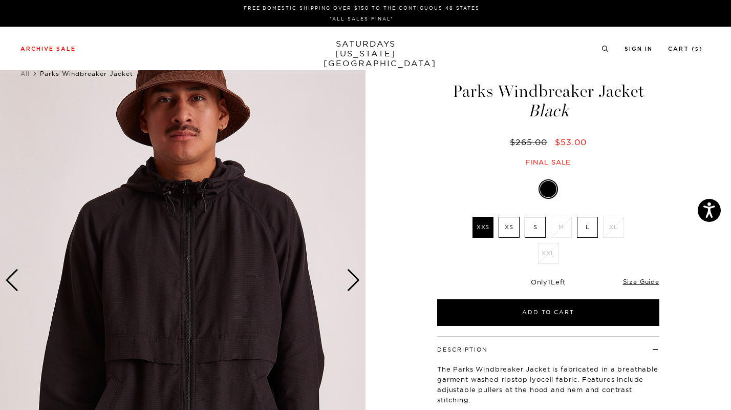
click at [354, 280] on div "Next slide" at bounding box center [354, 280] width 14 height 23
click at [359, 280] on div "Next slide" at bounding box center [354, 280] width 14 height 23
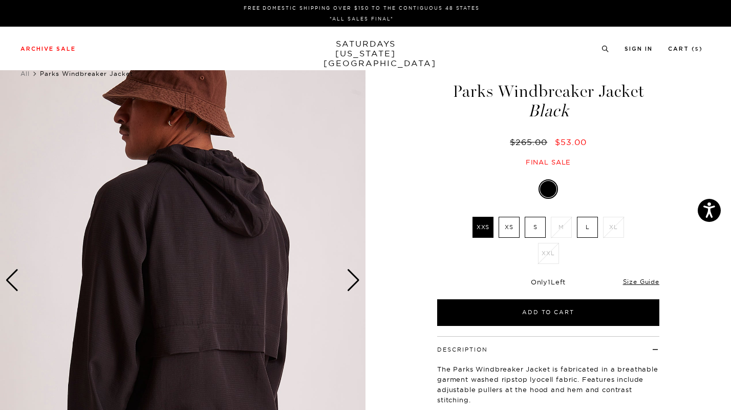
click at [359, 280] on div "Next slide" at bounding box center [354, 280] width 14 height 23
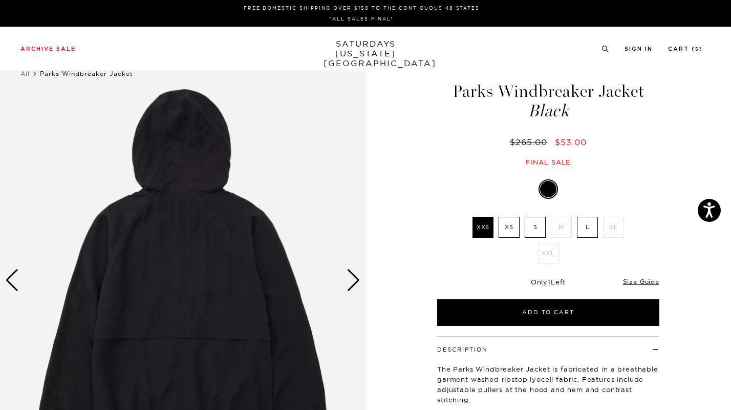
click at [359, 281] on div "Next slide" at bounding box center [354, 280] width 14 height 23
click at [355, 281] on div "Next slide" at bounding box center [354, 280] width 14 height 23
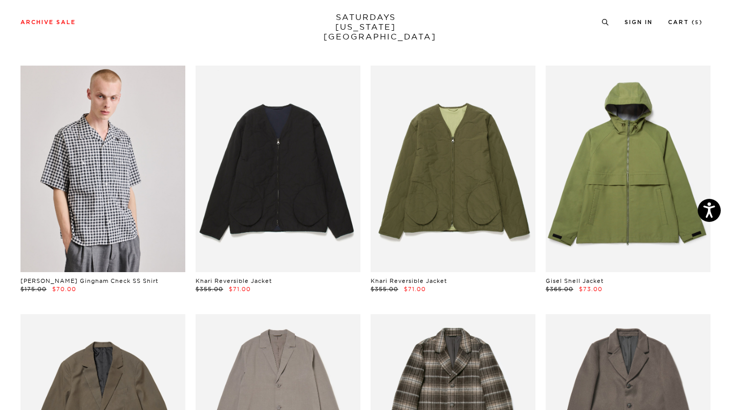
scroll to position [2574, 0]
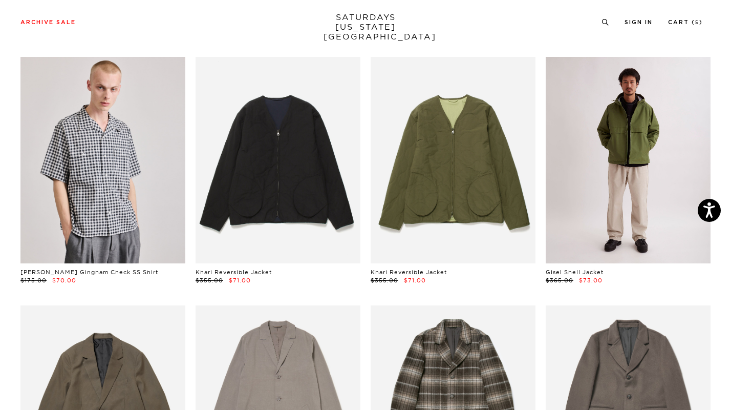
click at [565, 148] on link at bounding box center [628, 160] width 165 height 206
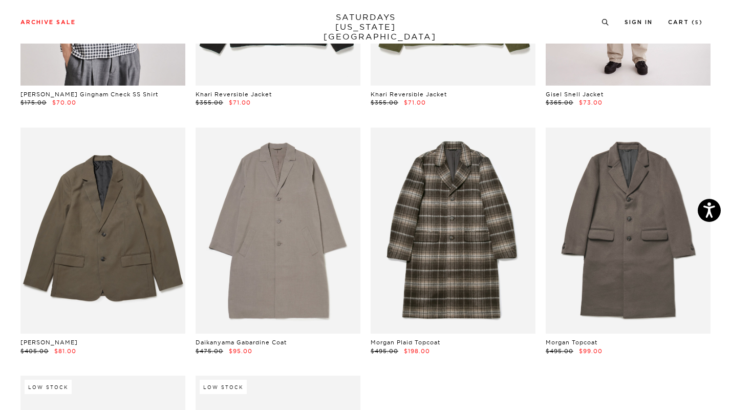
scroll to position [2752, 0]
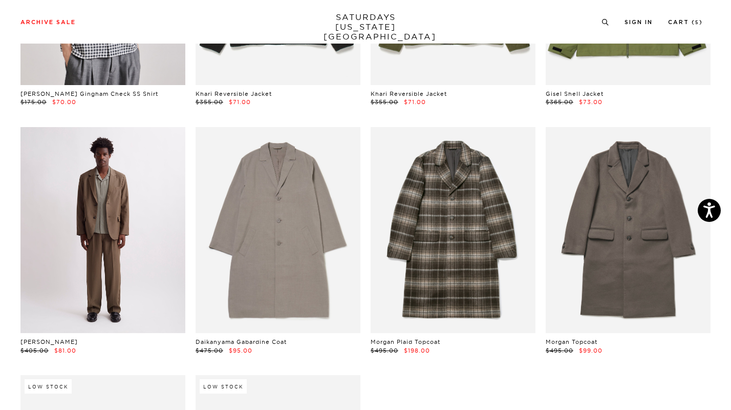
click at [96, 207] on link at bounding box center [102, 230] width 165 height 206
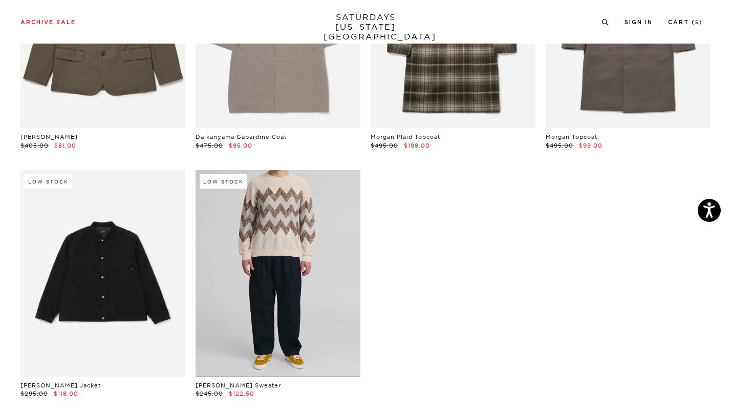
scroll to position [2869, 0]
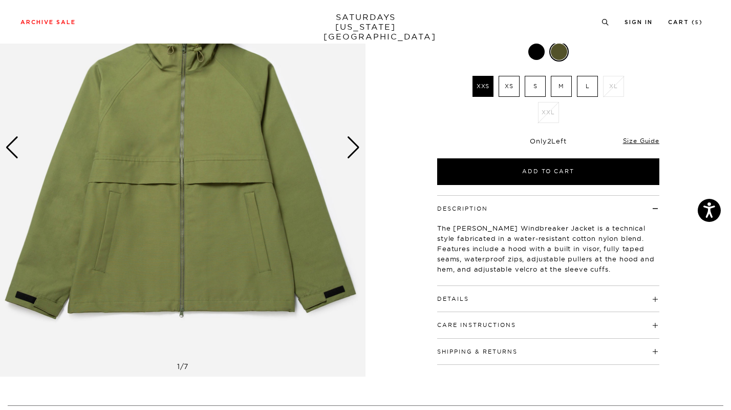
scroll to position [134, 0]
